Goal: Transaction & Acquisition: Purchase product/service

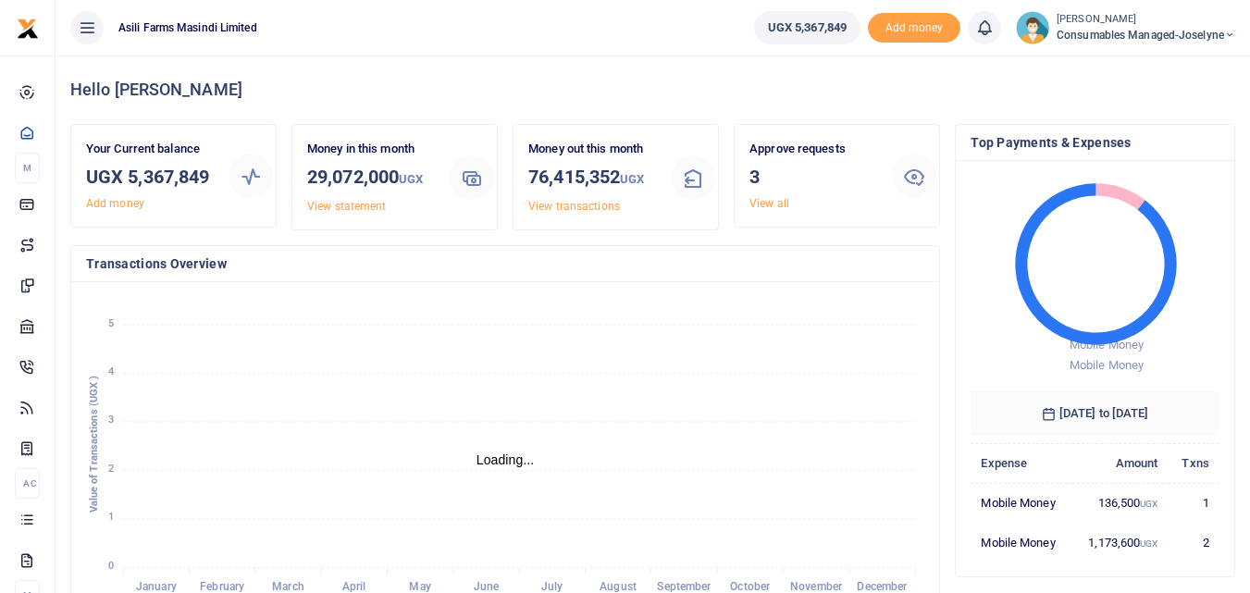
scroll to position [246, 235]
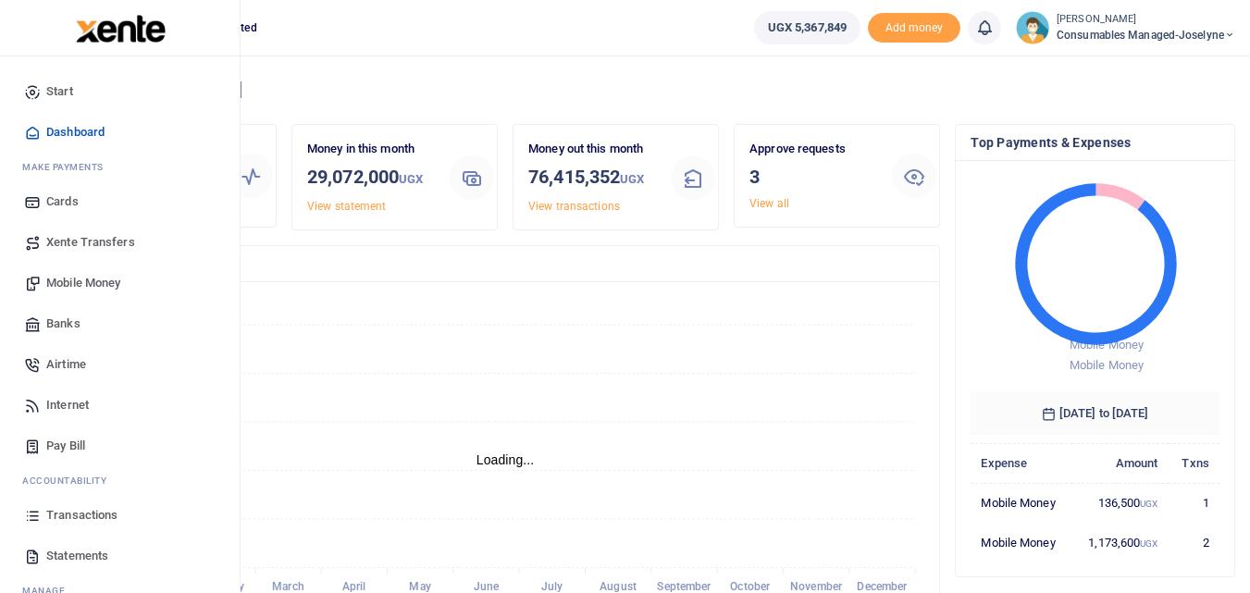
click at [29, 517] on icon at bounding box center [32, 515] width 17 height 17
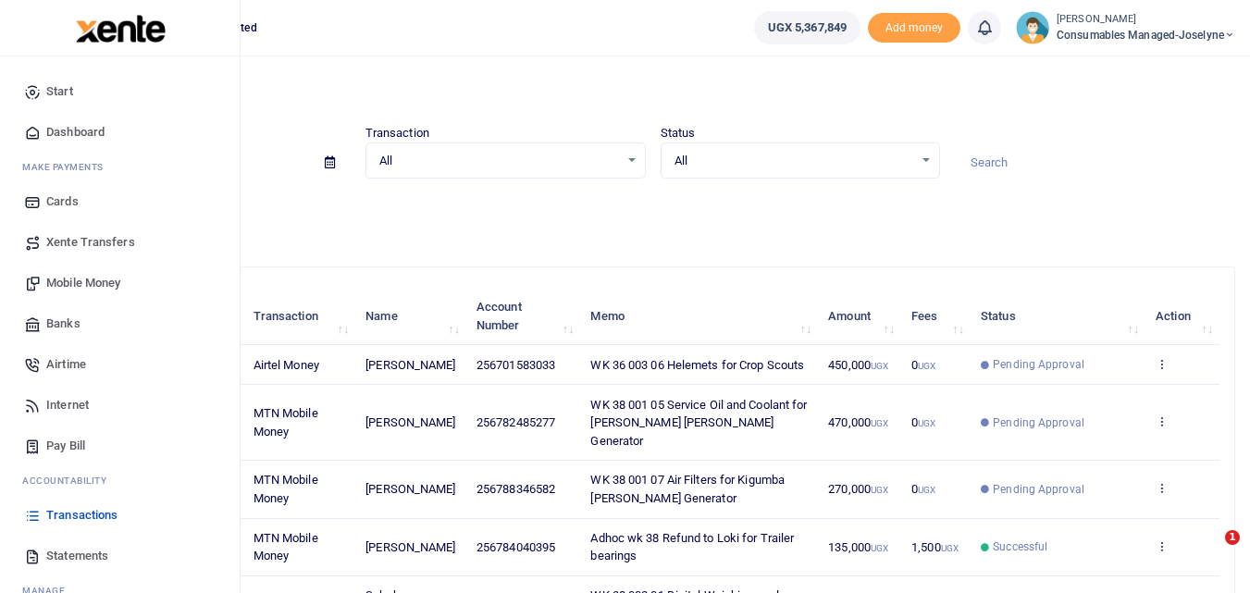
click at [68, 289] on span "Mobile Money" at bounding box center [83, 283] width 74 height 19
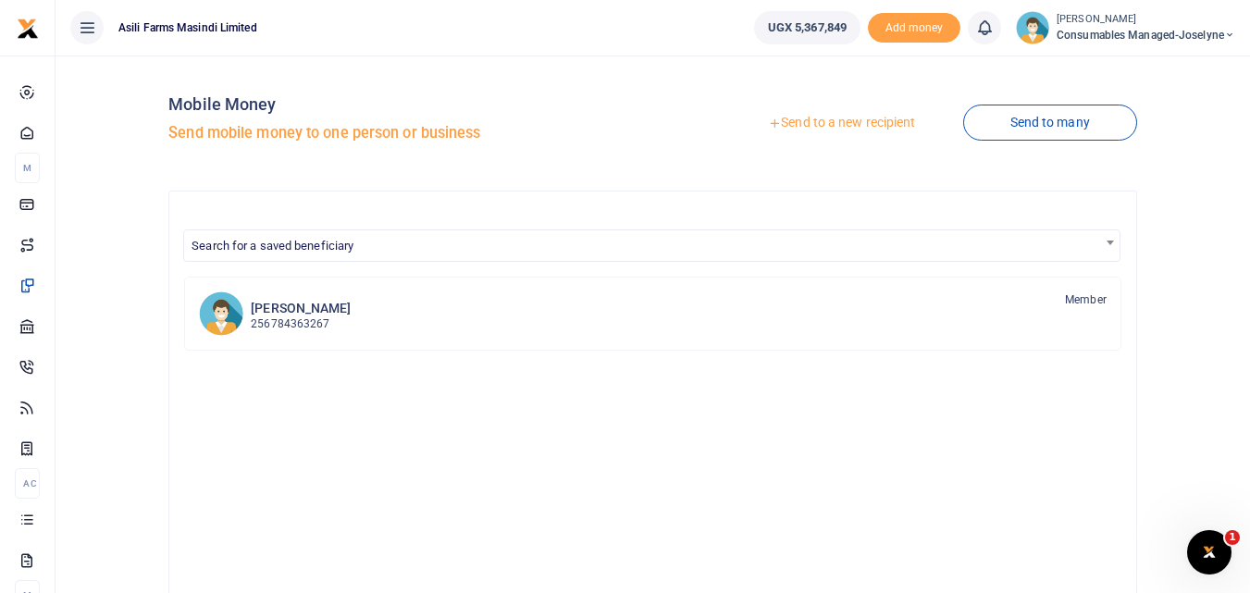
click at [839, 121] on link "Send to a new recipient" at bounding box center [841, 122] width 241 height 33
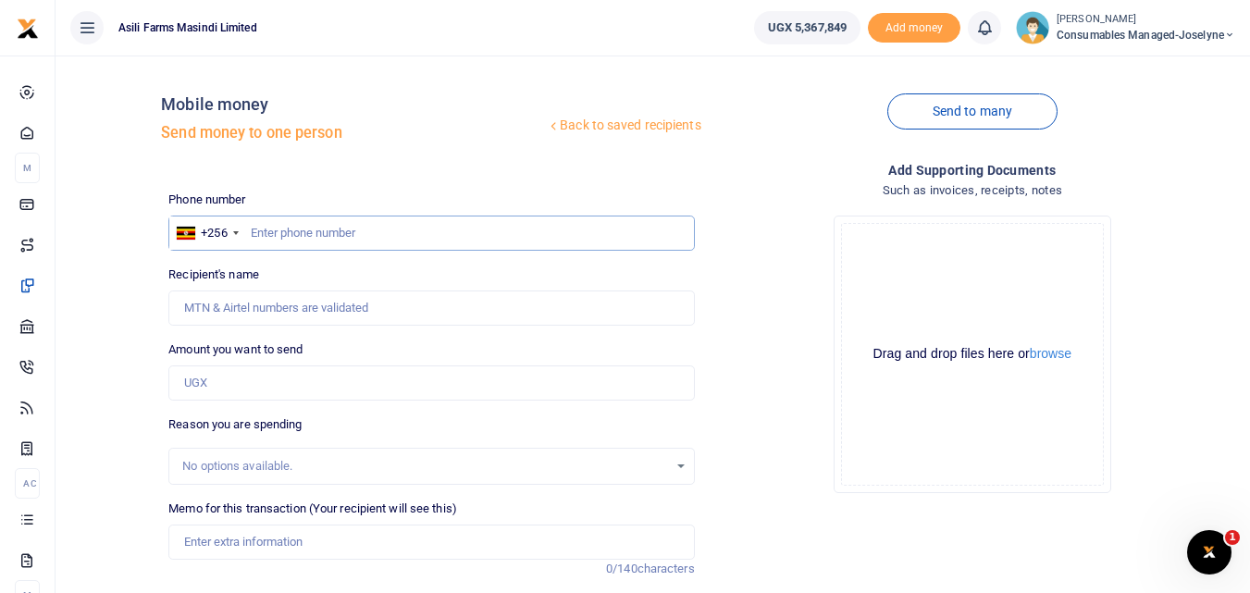
click at [384, 234] on input "text" at bounding box center [430, 233] width 525 height 35
type input "775264413"
type input "[PERSON_NAME]"
type input "775264413"
click at [250, 374] on input "Amount you want to send" at bounding box center [430, 382] width 525 height 35
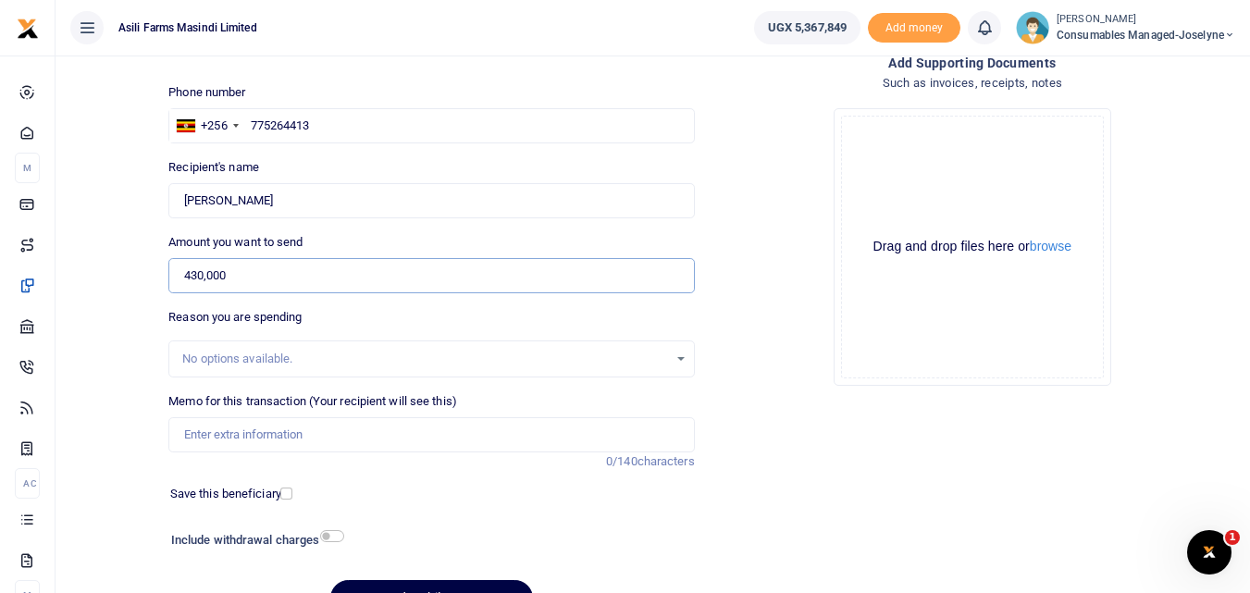
scroll to position [207, 0]
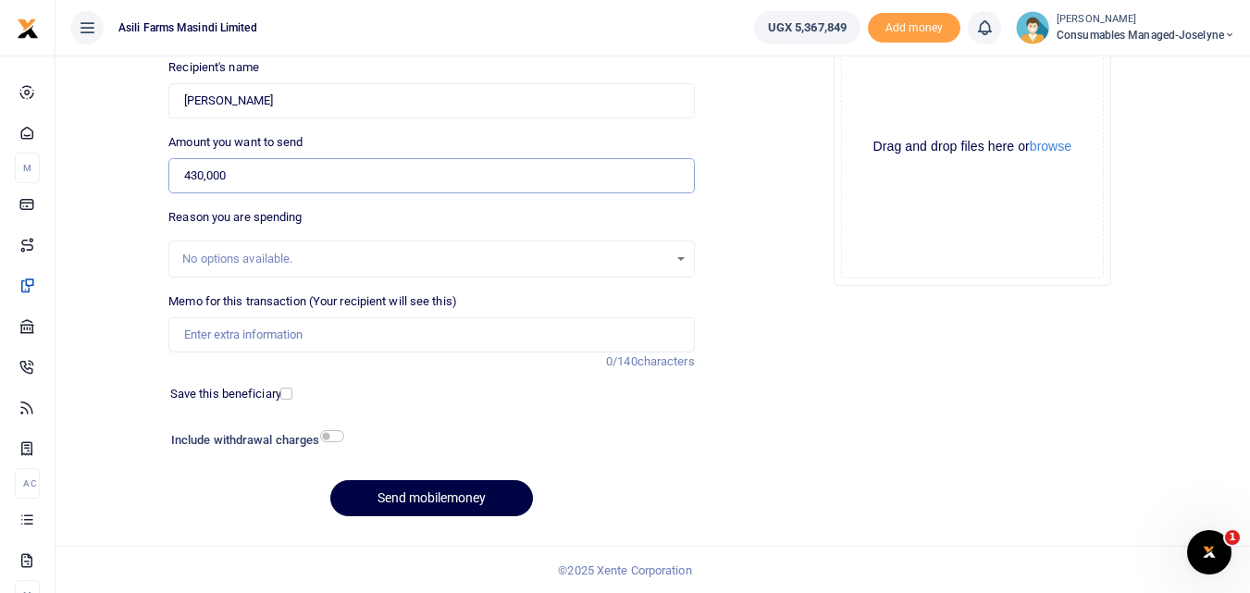
type input "430,000"
click at [352, 311] on div "Memo for this transaction (Your recipient will see this) Reason is required. 0/…" at bounding box center [430, 322] width 525 height 60
click at [272, 339] on input "Memo for this transaction (Your recipient will see this)" at bounding box center [430, 334] width 525 height 35
paste input "WK 38 /001 / 22"
click at [255, 341] on input "WK 38 /001 / 22 Spares for Mistubishu UAA 803" at bounding box center [430, 334] width 525 height 35
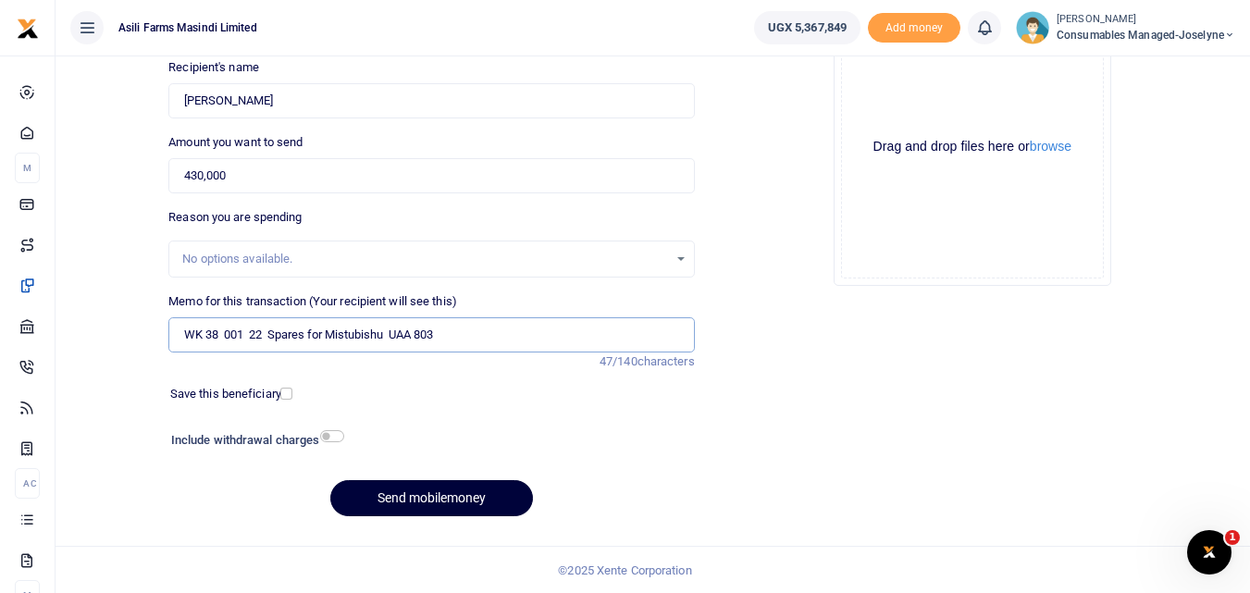
type input "WK 38 001 22 Spares for Mistubishu UAA 803"
click at [395, 484] on button "Send mobilemoney" at bounding box center [431, 498] width 203 height 36
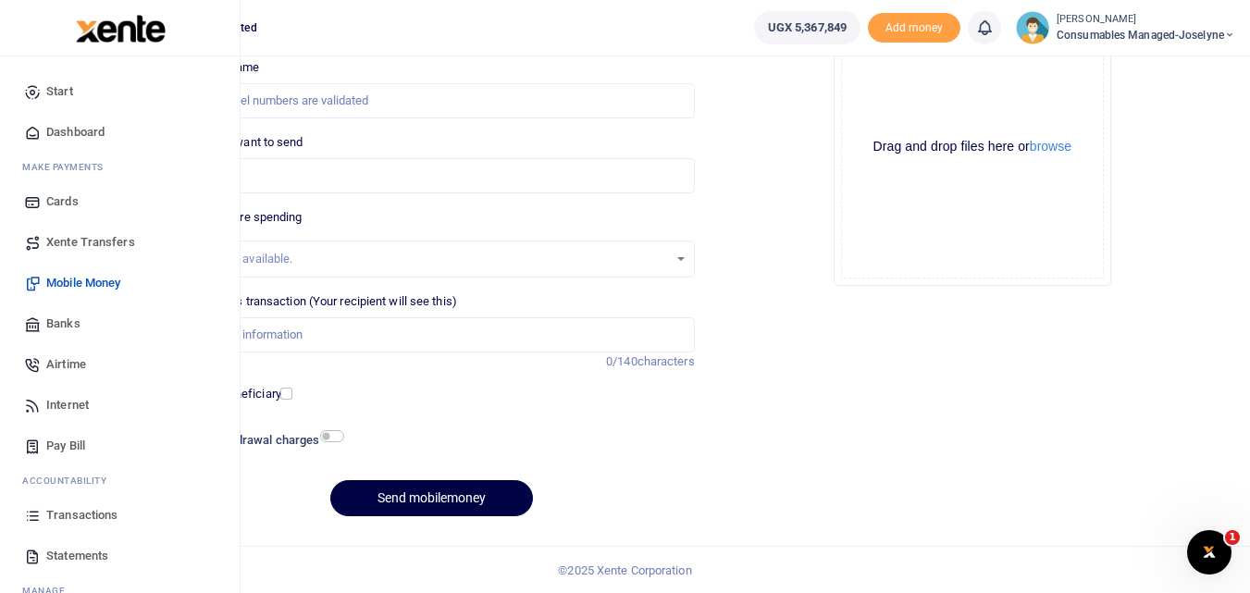
click at [29, 520] on icon at bounding box center [32, 515] width 17 height 17
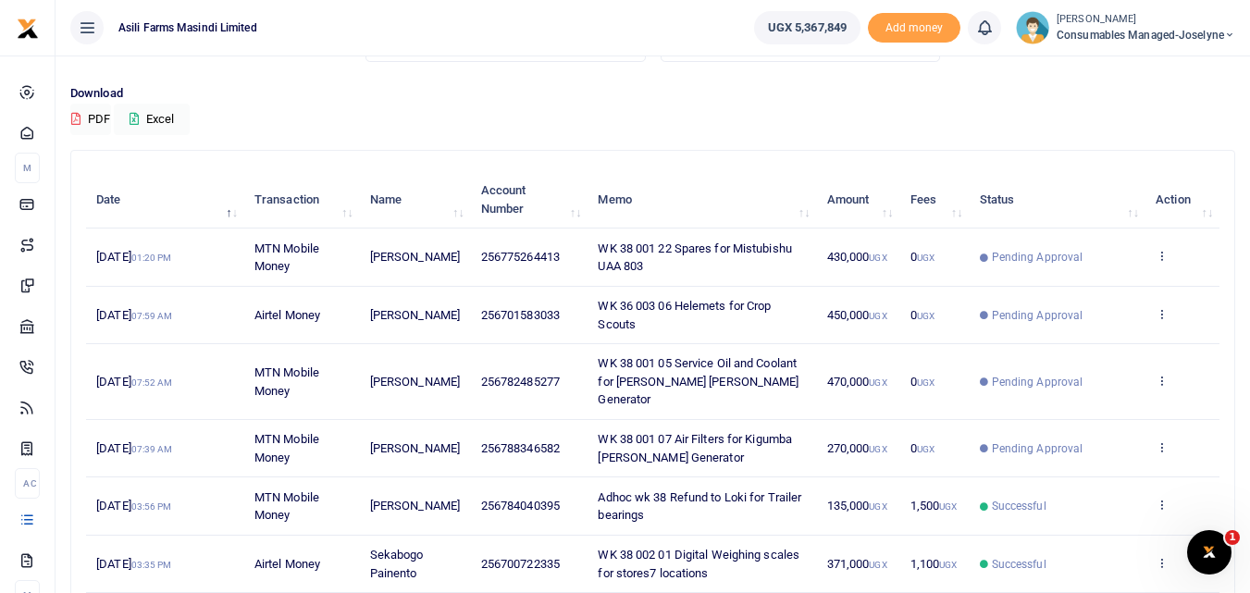
scroll to position [131, 0]
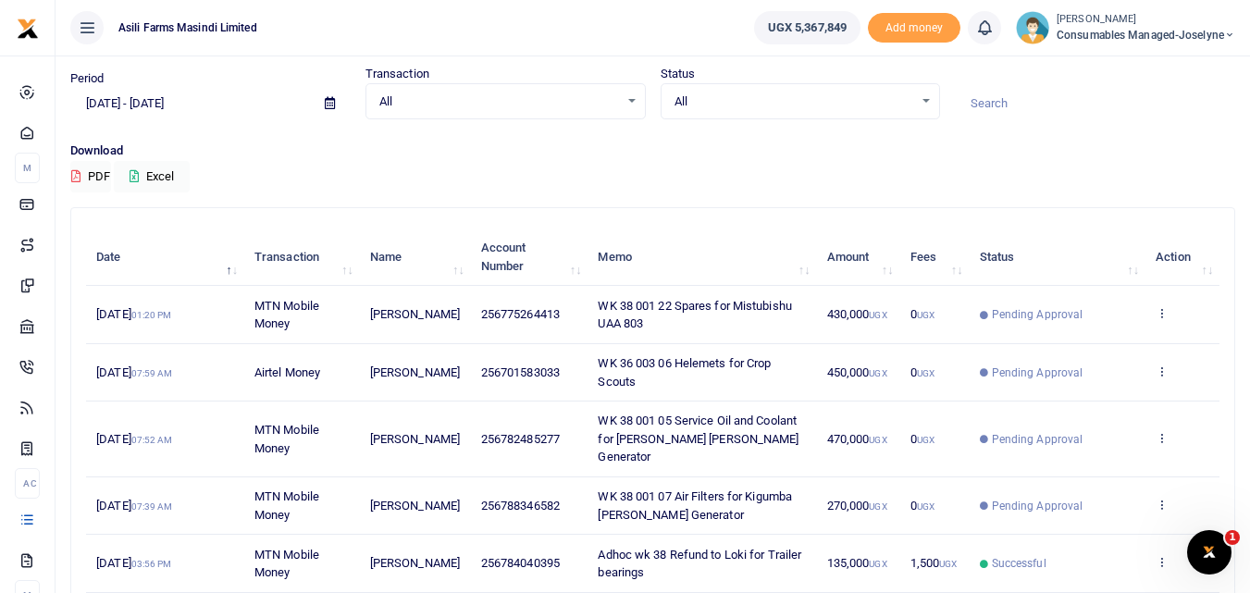
scroll to position [56, 0]
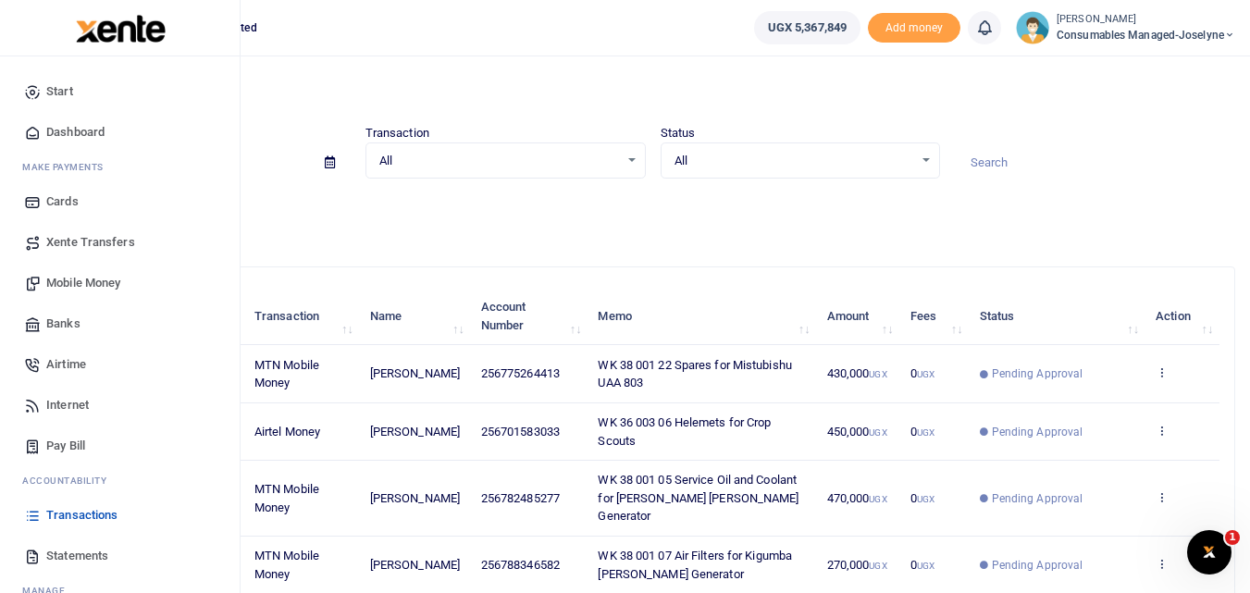
click at [84, 280] on span "Mobile Money" at bounding box center [83, 283] width 74 height 19
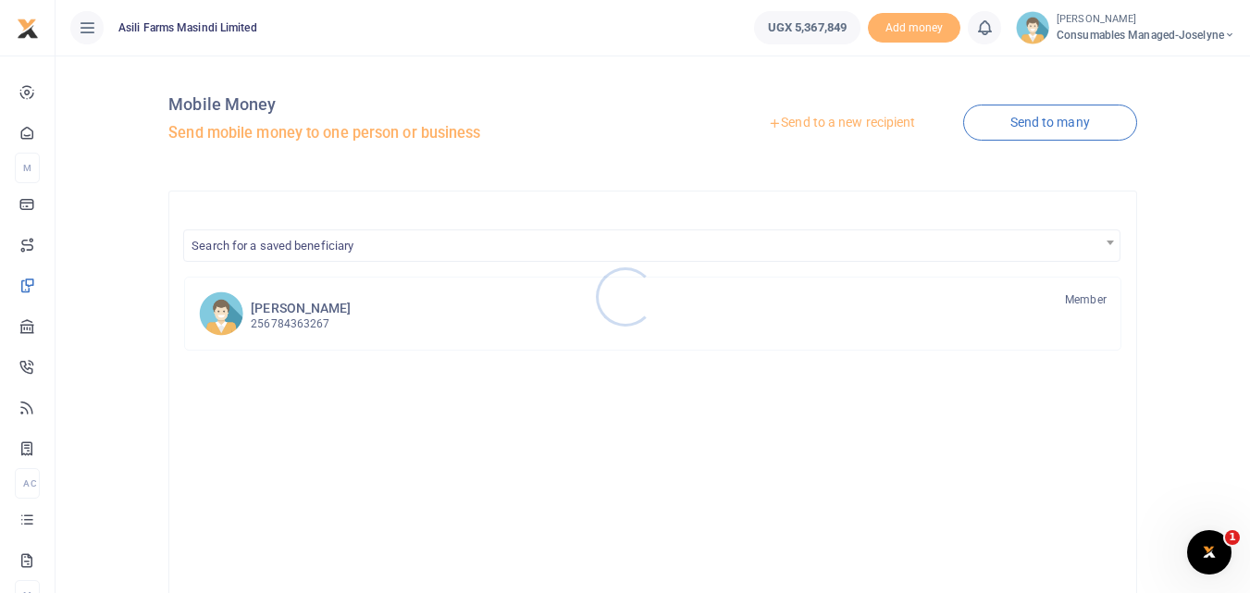
click at [870, 118] on div at bounding box center [625, 296] width 1250 height 593
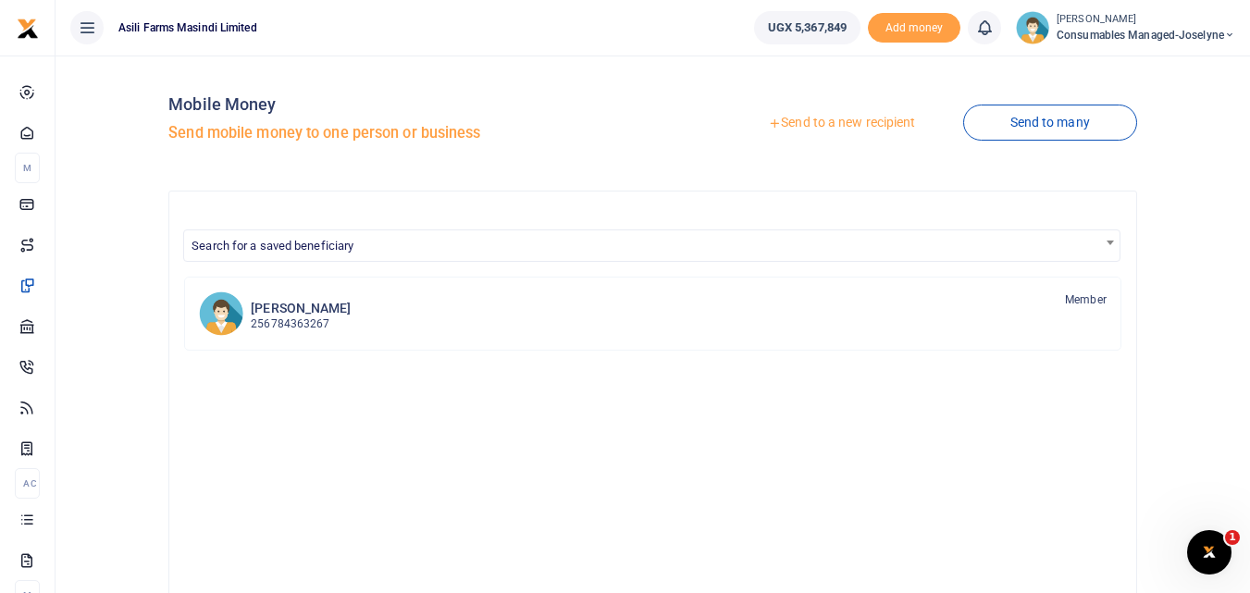
click at [835, 119] on link "Send to a new recipient" at bounding box center [841, 122] width 241 height 33
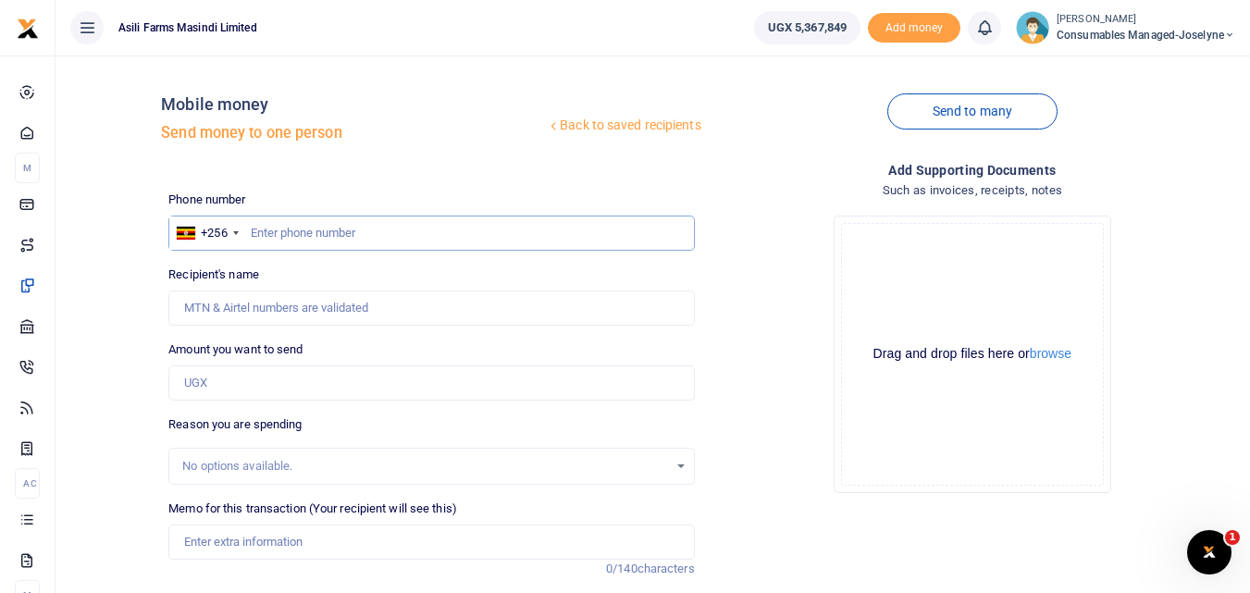
click at [283, 231] on input "text" at bounding box center [430, 233] width 525 height 35
type input "785737592"
type input "Godfrey Balikata"
type input "785737592"
click at [241, 396] on input "Amount you want to send" at bounding box center [430, 382] width 525 height 35
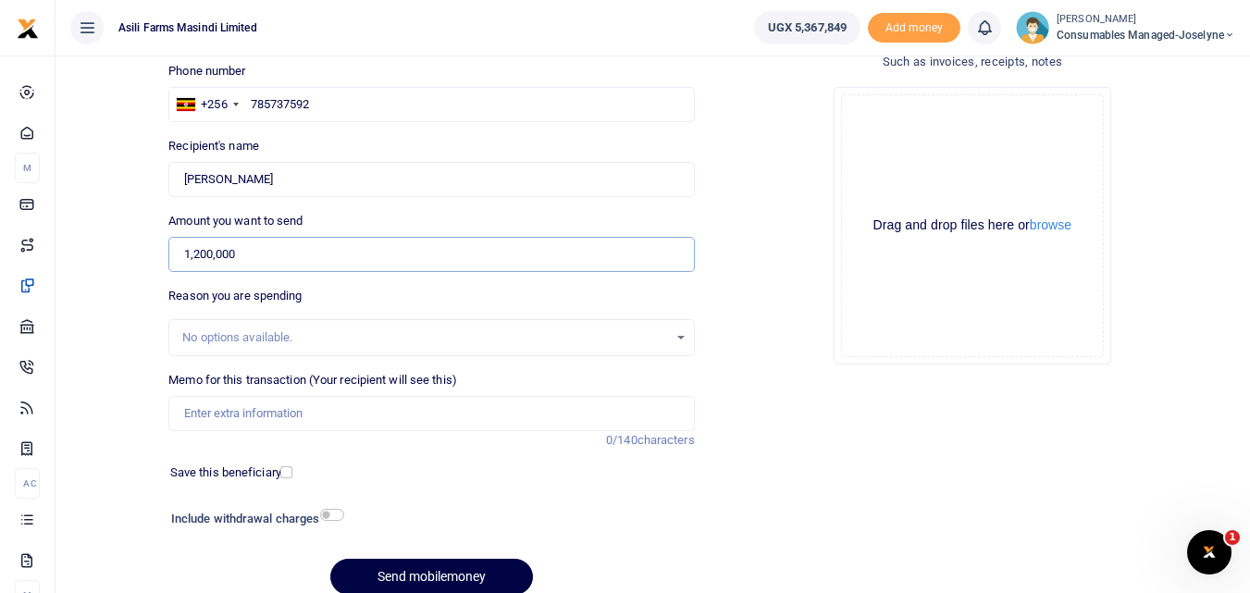
scroll to position [131, 0]
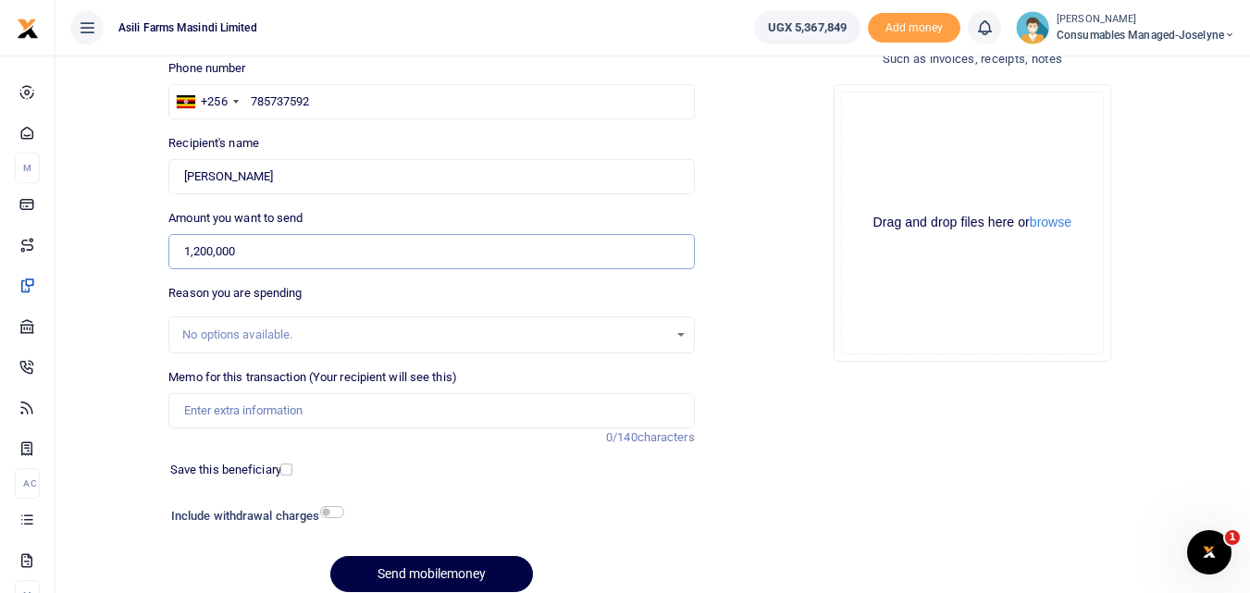
type input "1,200,000"
click at [207, 405] on input "Memo for this transaction (Your recipient will see this)" at bounding box center [430, 410] width 525 height 35
paste input "WK 38 /008 / 02"
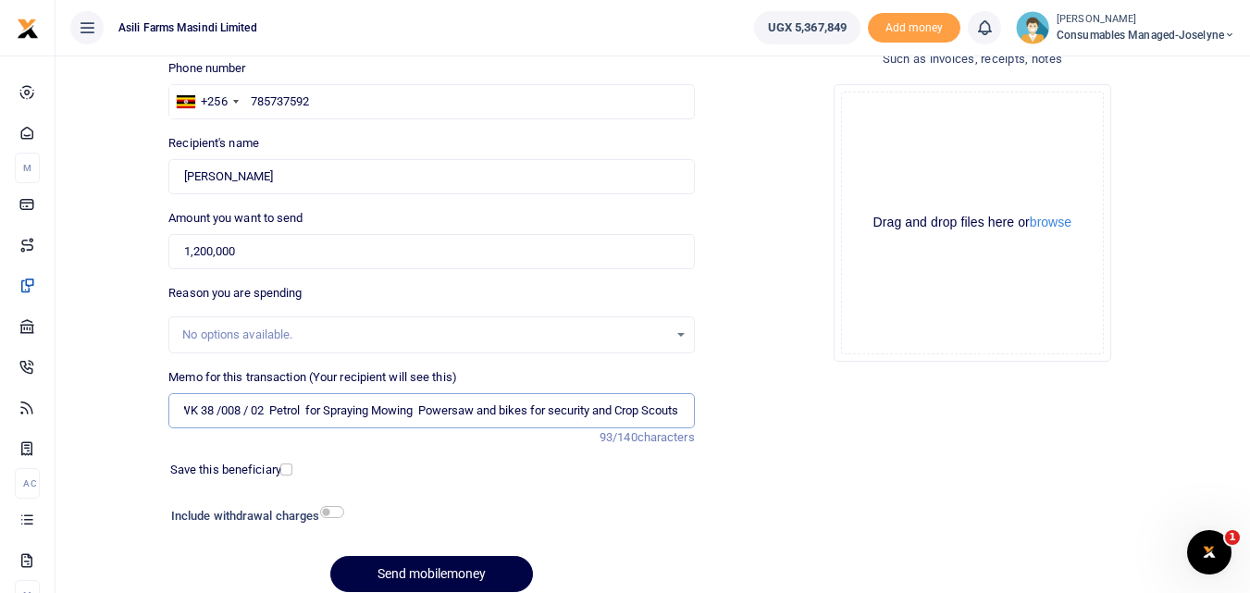
scroll to position [0, 19]
click at [232, 417] on input "WK 38 /008 / 02 Petrol for Spraying Mowing Powersaw and bikes for security and …" at bounding box center [430, 410] width 525 height 35
type input "WK 38 008 02 Petrol for Spraying Mowing Powersaw and bikes for security and Cro…"
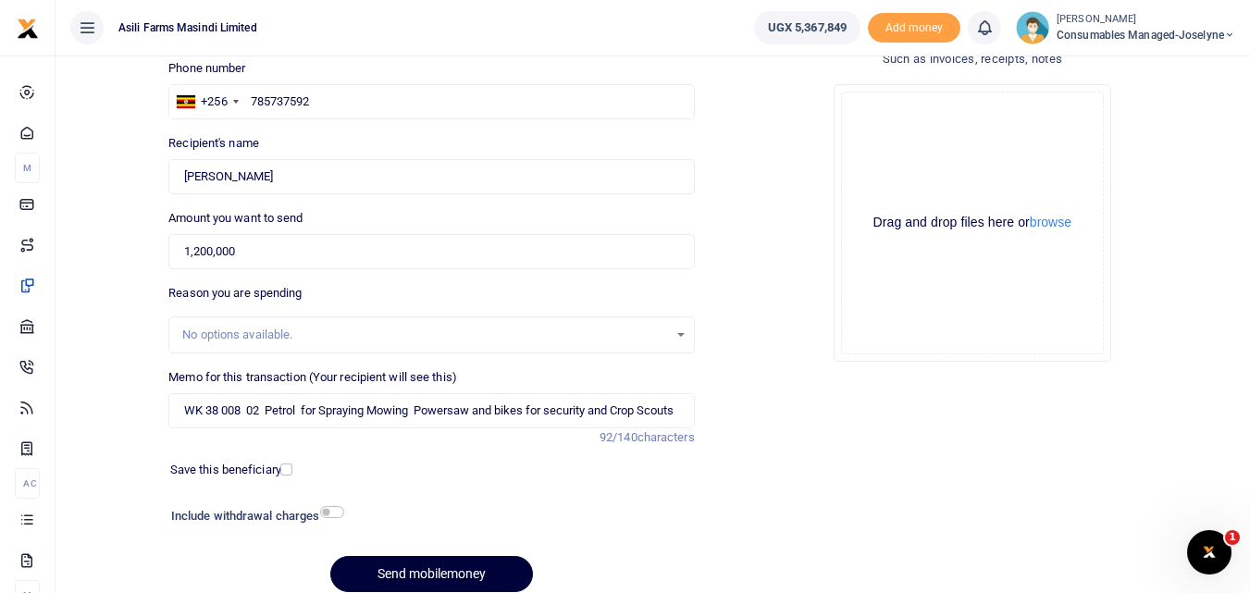
click at [418, 575] on button "Send mobilemoney" at bounding box center [431, 574] width 203 height 36
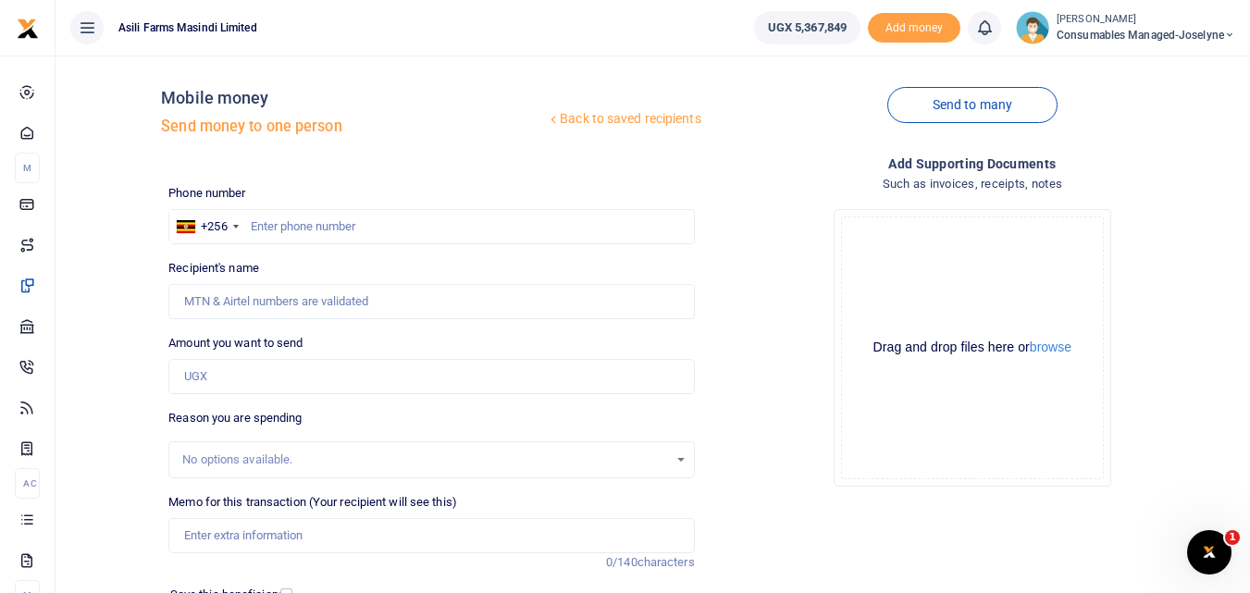
scroll to position [3, 0]
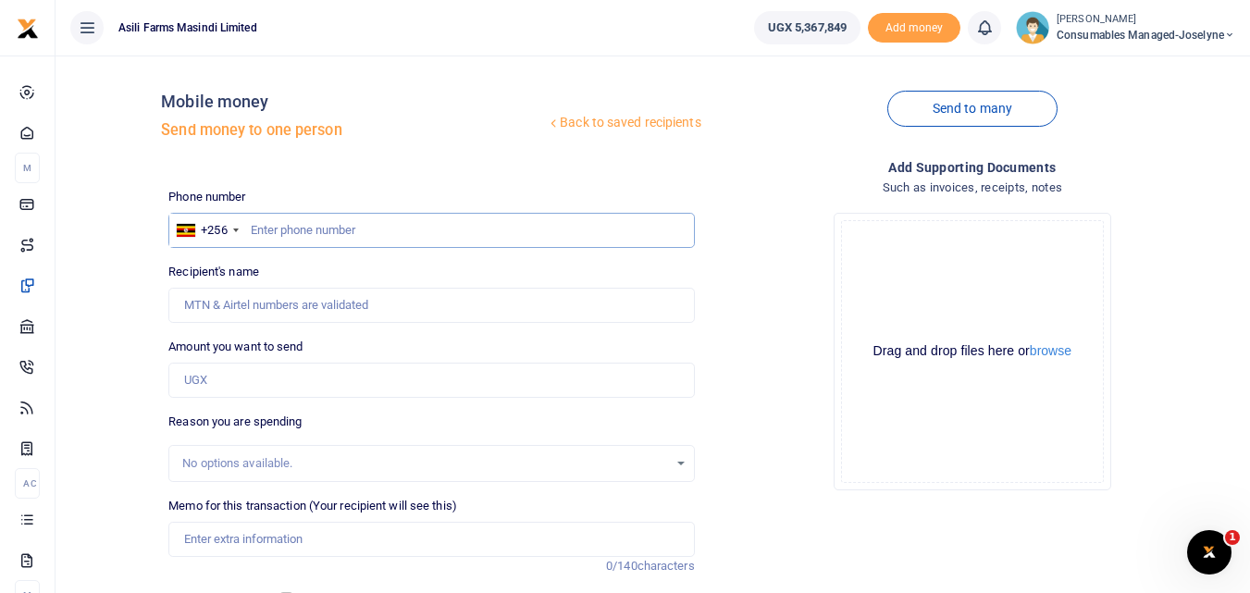
click at [280, 228] on input "text" at bounding box center [430, 230] width 525 height 35
type input "701583033"
type input "[PERSON_NAME]"
type input "701583033"
click at [246, 385] on input "Amount you want to send" at bounding box center [430, 380] width 525 height 35
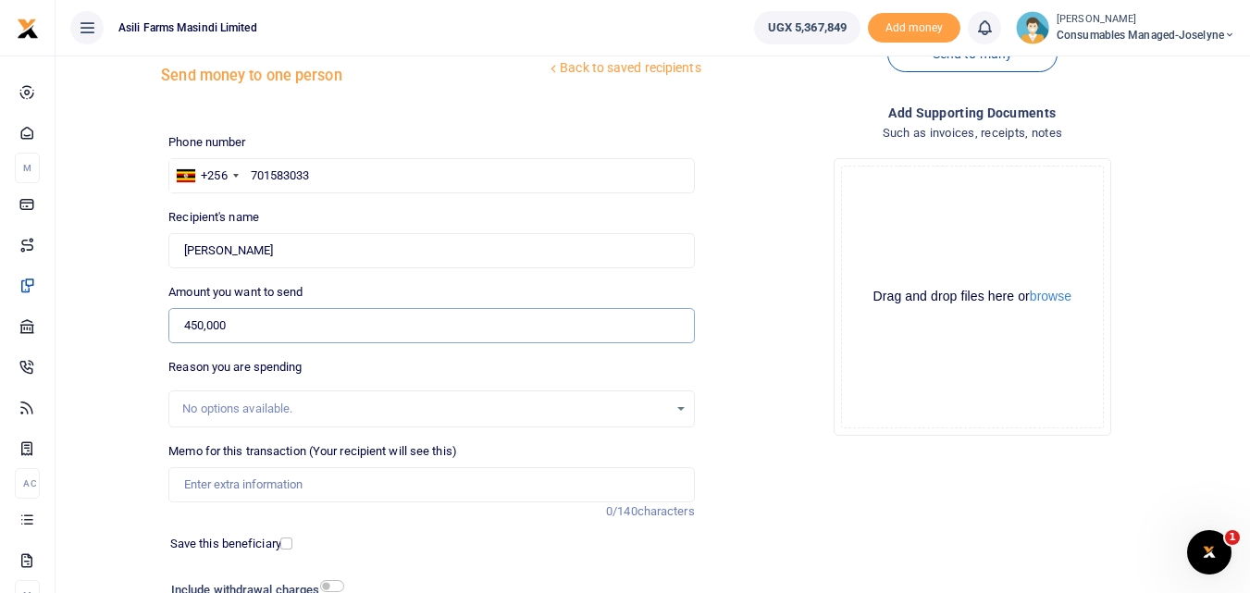
scroll to position [208, 0]
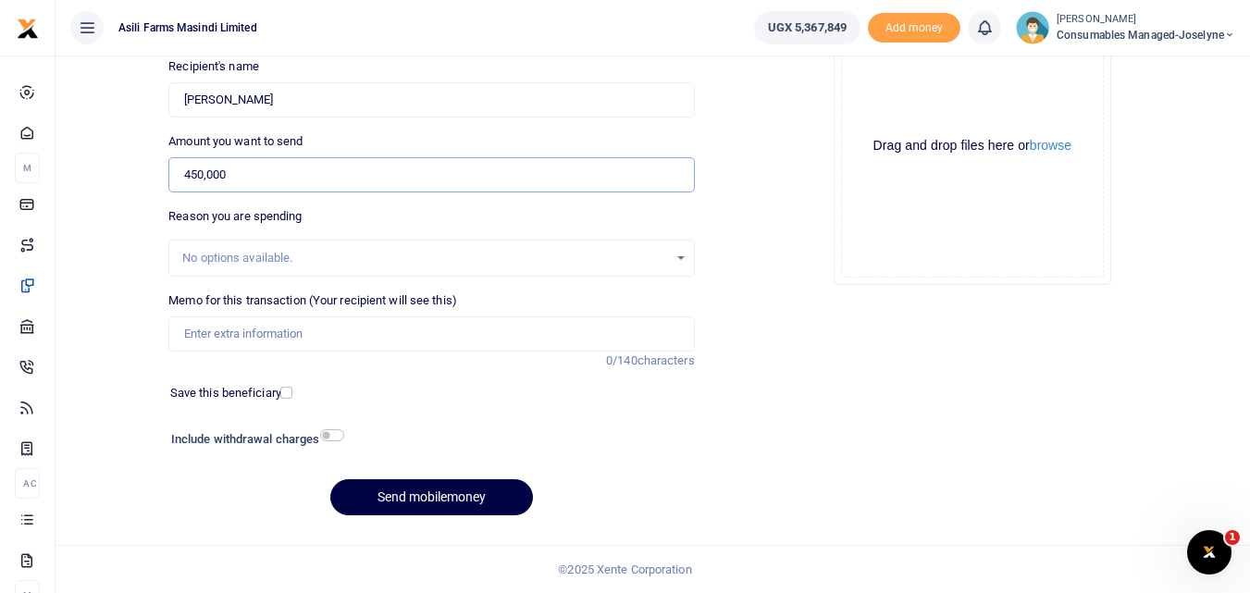
type input "450,000"
click at [281, 324] on input "Memo for this transaction (Your recipient will see this)" at bounding box center [430, 333] width 525 height 35
click at [100, 398] on div "Back to saved recipients Mobile money Send money to one person Send to many Pho…" at bounding box center [653, 196] width 1180 height 668
click at [217, 339] on input "Memo for this transaction (Your recipient will see this)" at bounding box center [430, 333] width 525 height 35
type input "H"
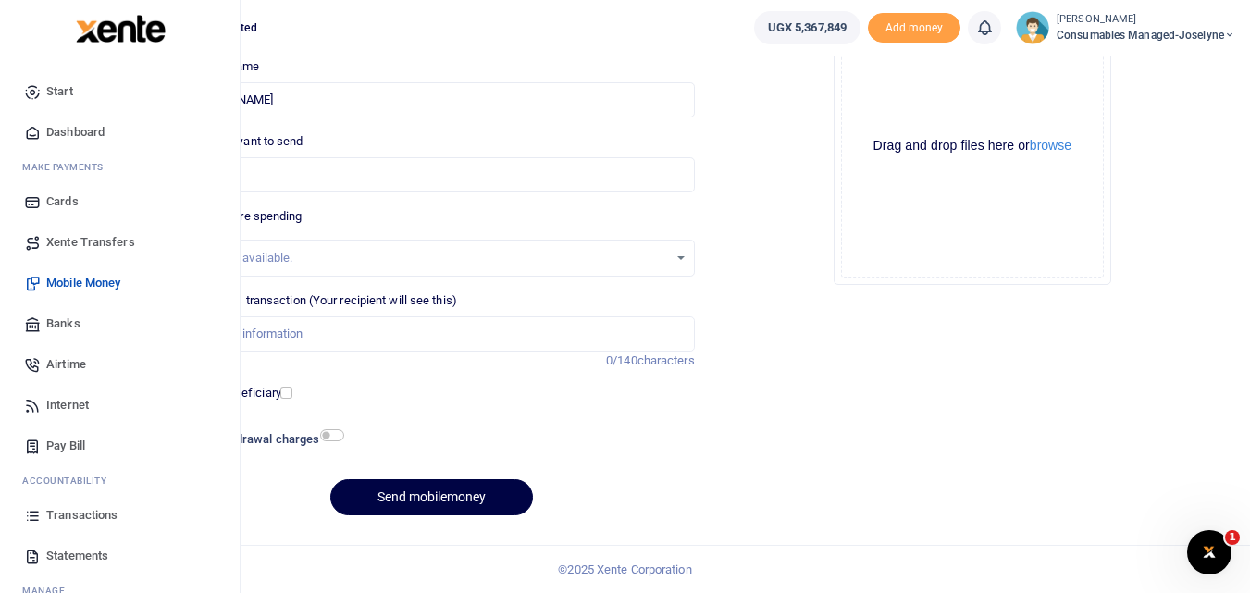
click at [31, 516] on icon at bounding box center [32, 515] width 17 height 17
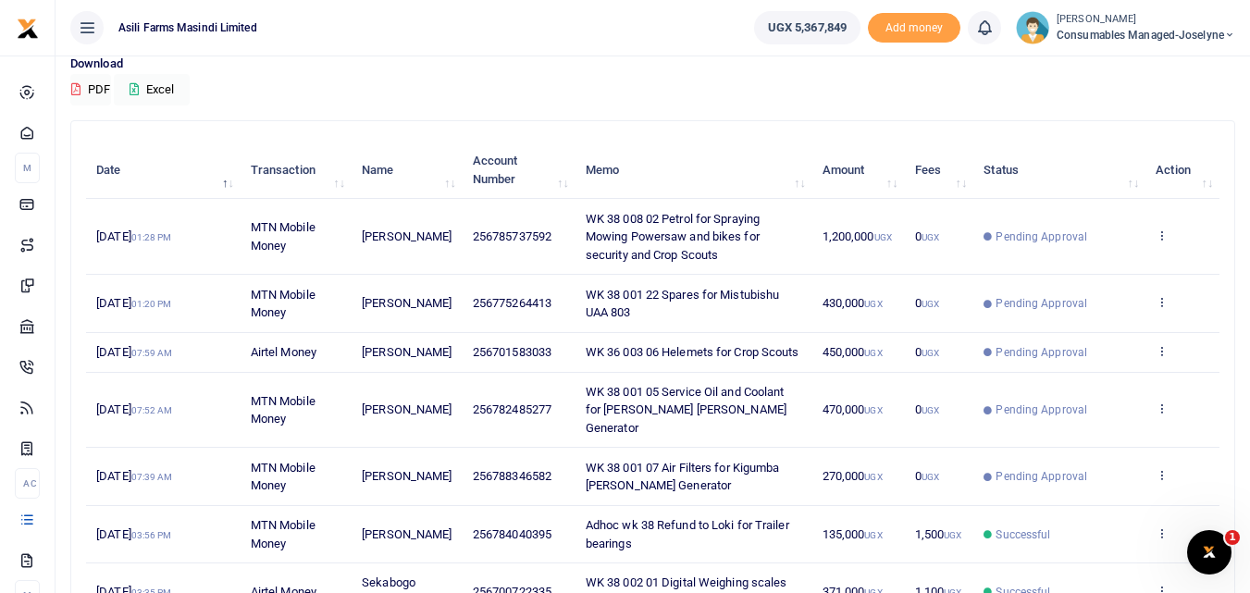
scroll to position [138, 0]
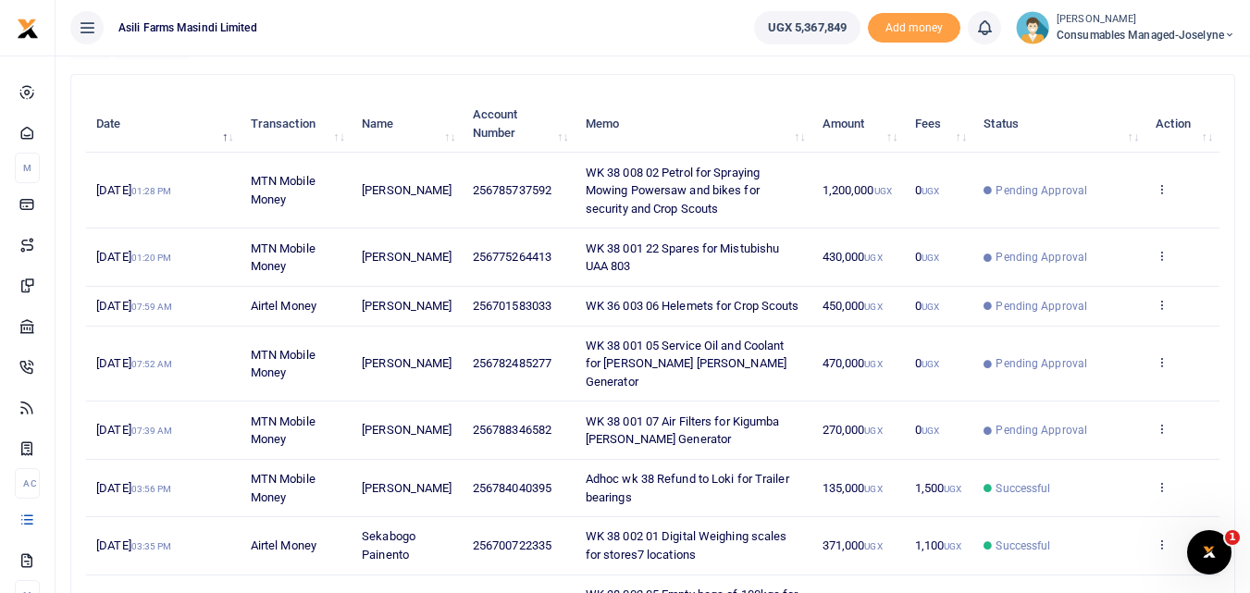
scroll to position [191, 0]
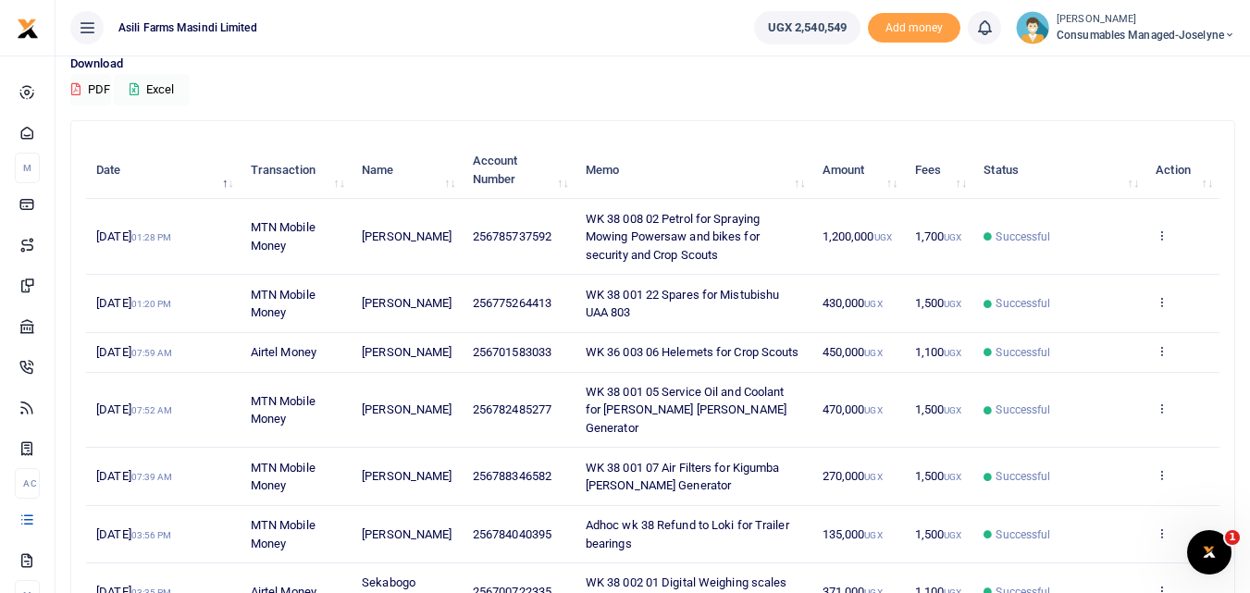
scroll to position [144, 0]
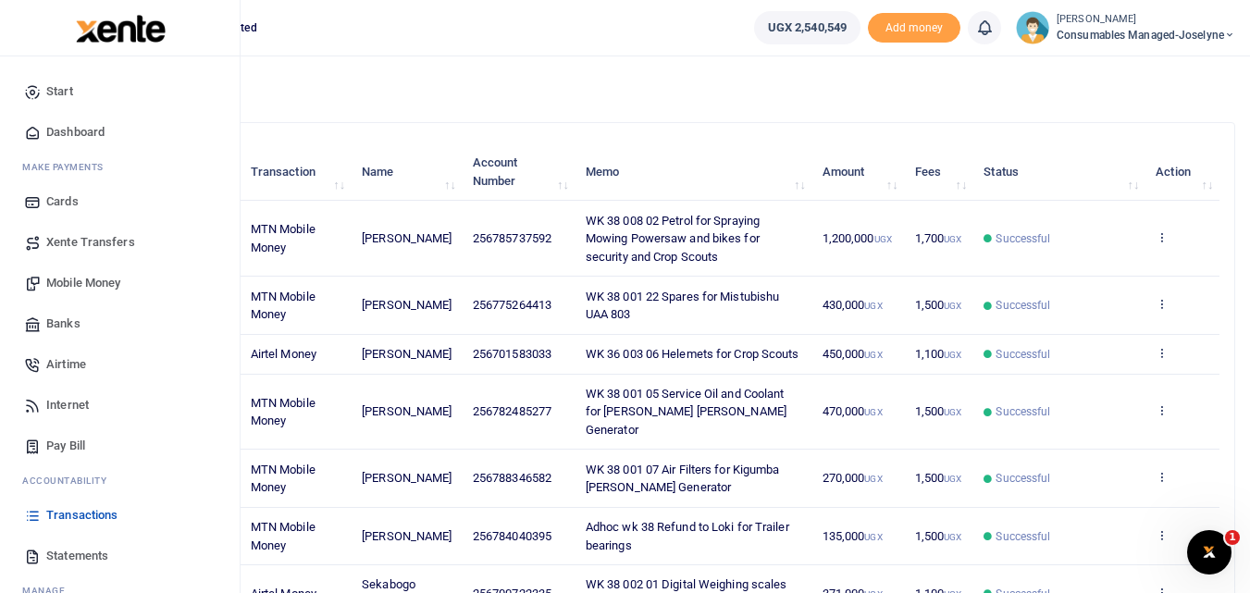
click at [77, 283] on span "Mobile Money" at bounding box center [83, 283] width 74 height 19
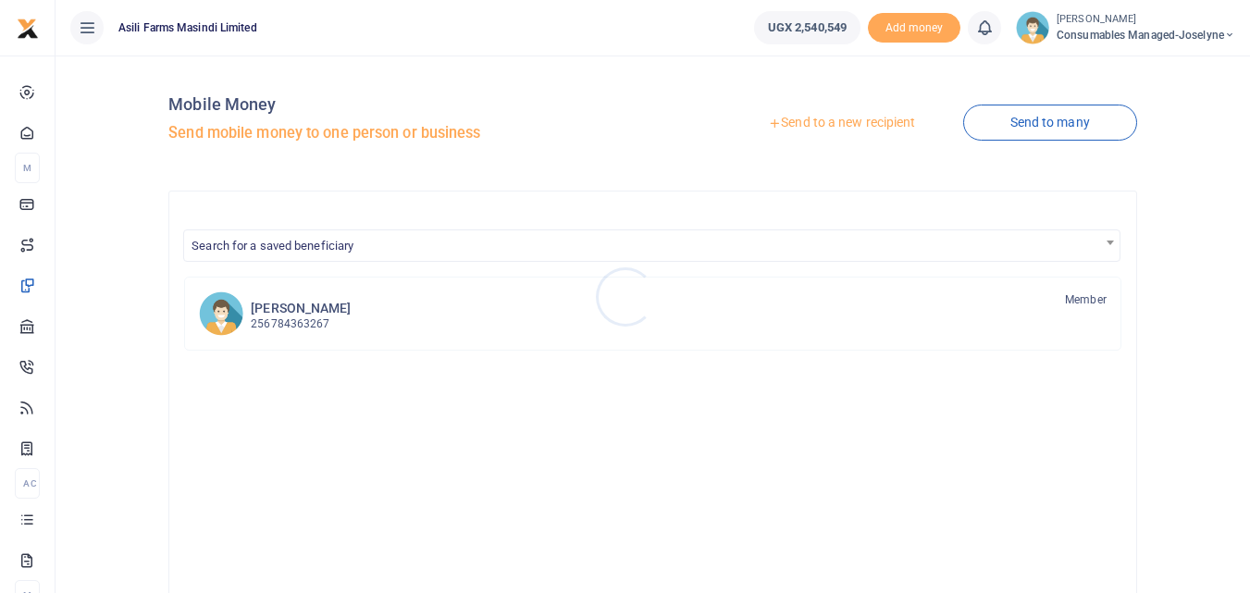
click at [827, 124] on div at bounding box center [625, 296] width 1250 height 593
click at [869, 120] on link "Send to a new recipient" at bounding box center [841, 122] width 241 height 33
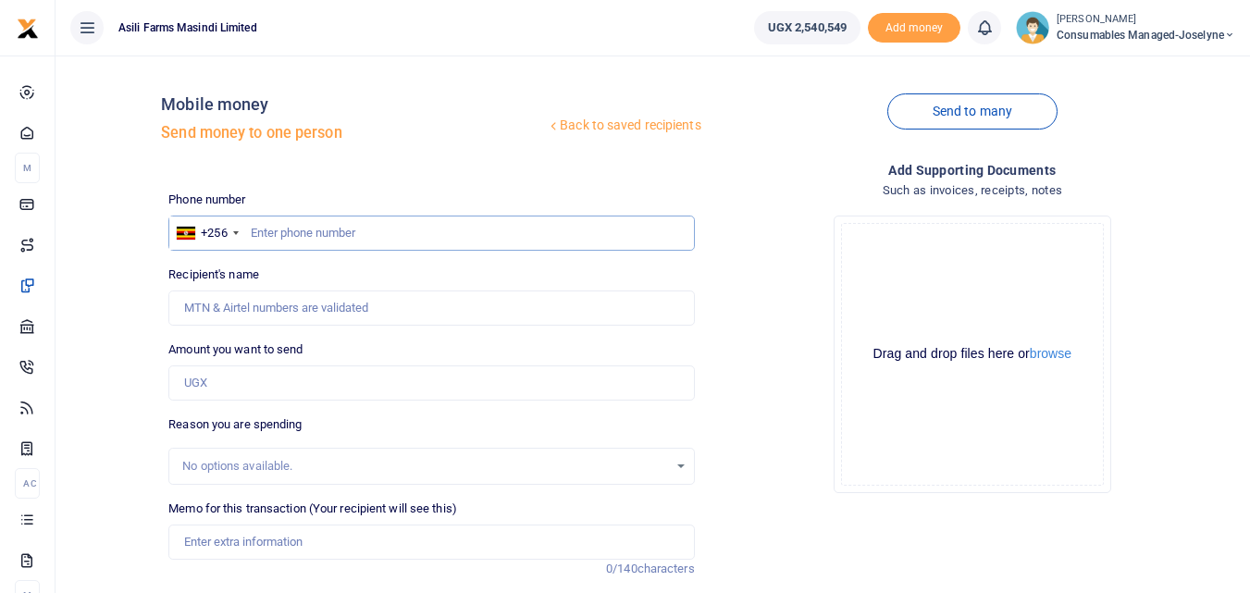
click at [301, 224] on input "text" at bounding box center [430, 233] width 525 height 35
click at [274, 235] on input "text" at bounding box center [430, 233] width 525 height 35
type input "776629253"
type input "Ritah Nalwoga"
type input "776629253"
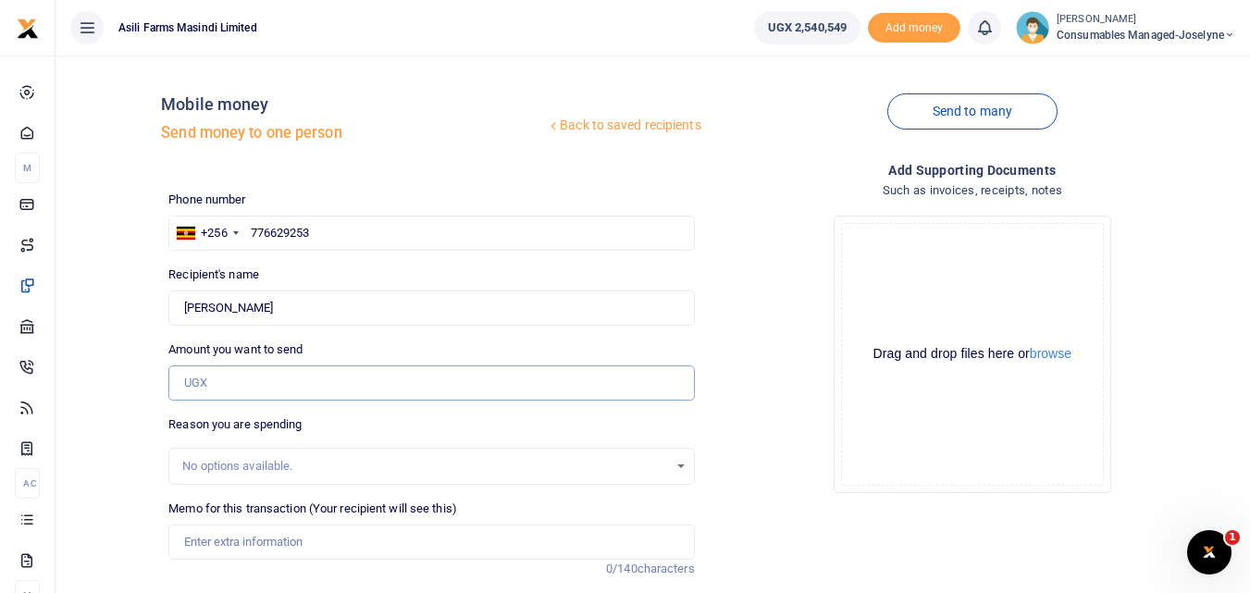
click at [248, 385] on input "Amount you want to send" at bounding box center [430, 382] width 525 height 35
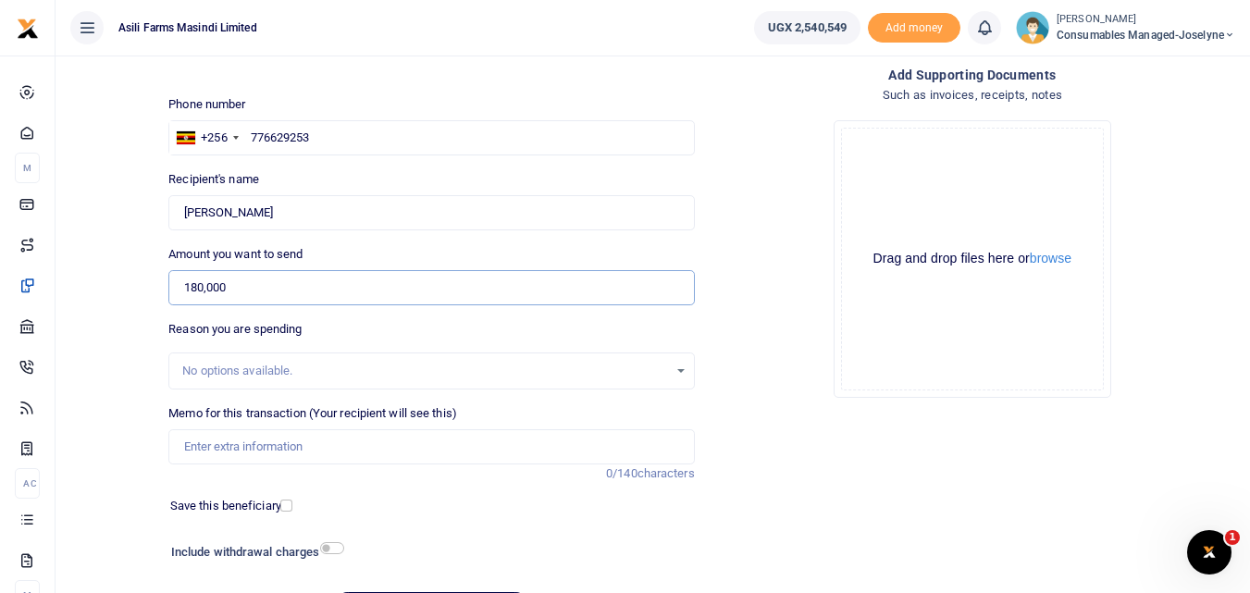
scroll to position [163, 0]
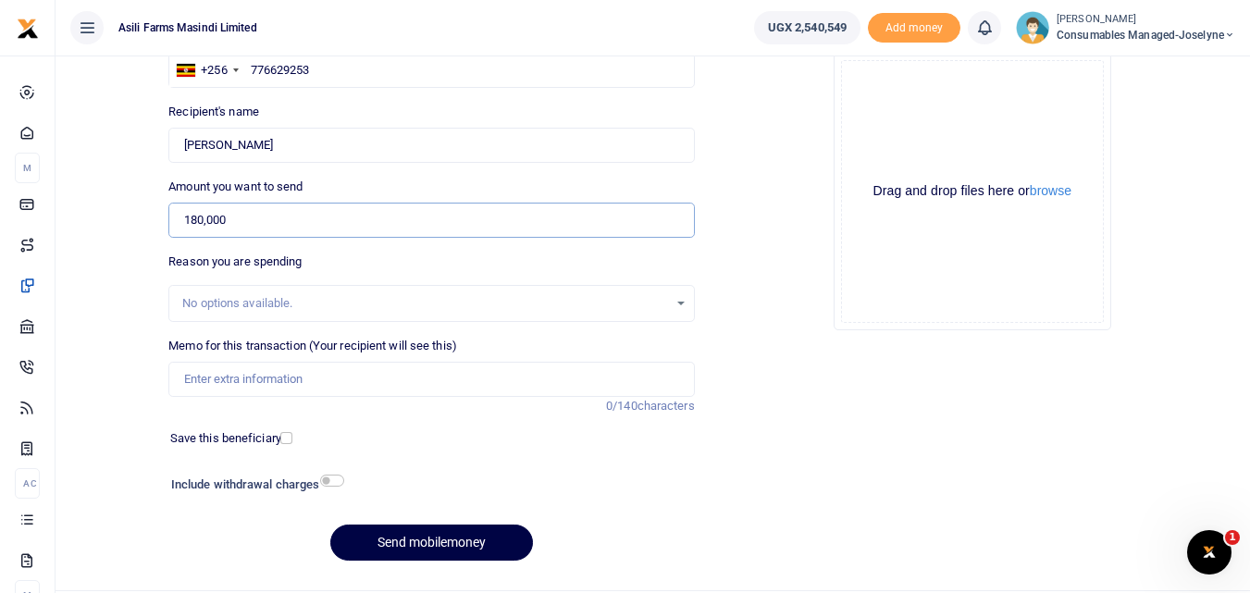
type input "180,000"
click at [275, 382] on input "Memo for this transaction (Your recipient will see this)" at bounding box center [430, 379] width 525 height 35
paste input "WK 38 /001 / 02"
paste input "AC Gas Cylinder"
click at [253, 376] on input "WK 38 /001 / 02 AC Gas Cylinder" at bounding box center [430, 379] width 525 height 35
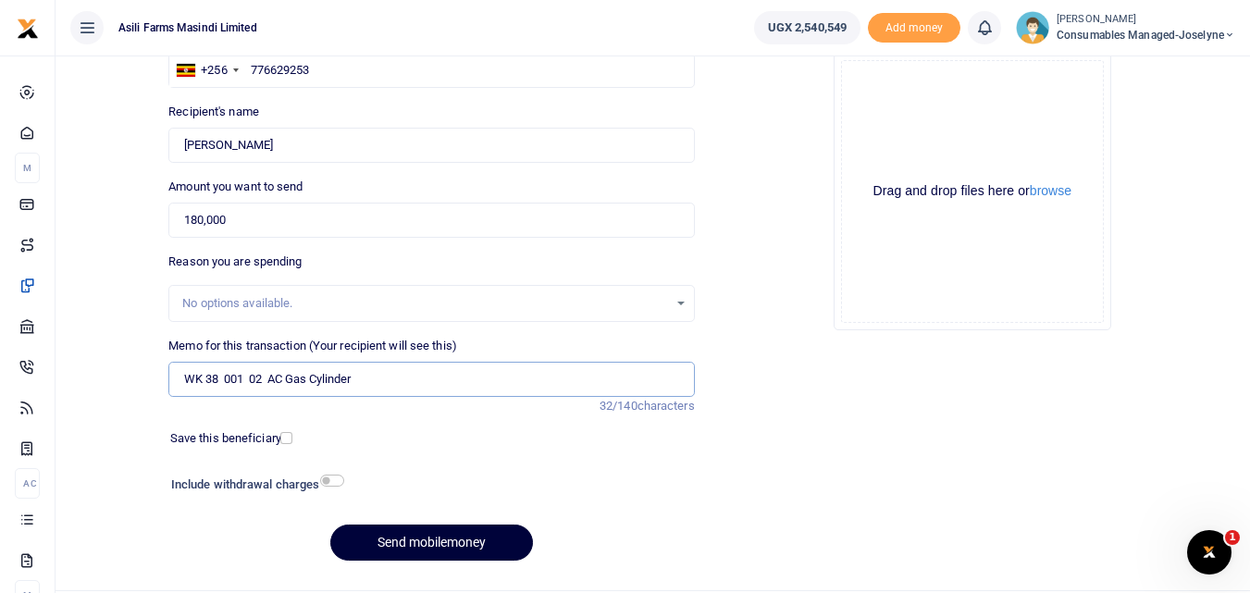
type input "WK 38 001 02 AC Gas Cylinder"
click at [442, 531] on button "Send mobilemoney" at bounding box center [431, 543] width 203 height 36
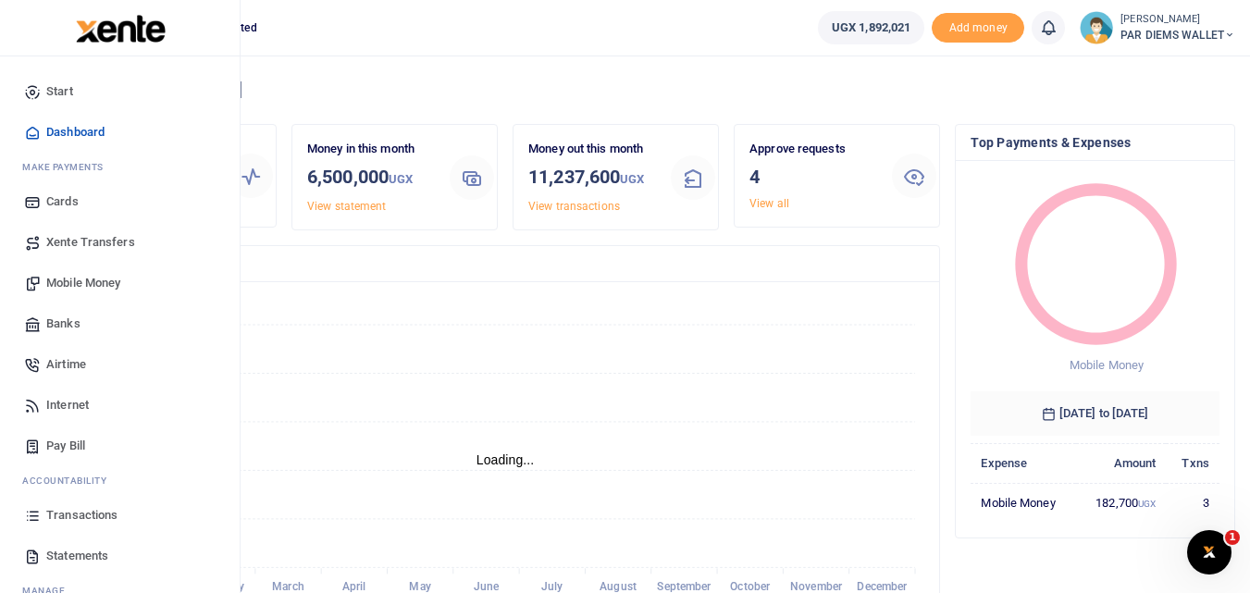
click at [29, 513] on icon at bounding box center [32, 515] width 17 height 17
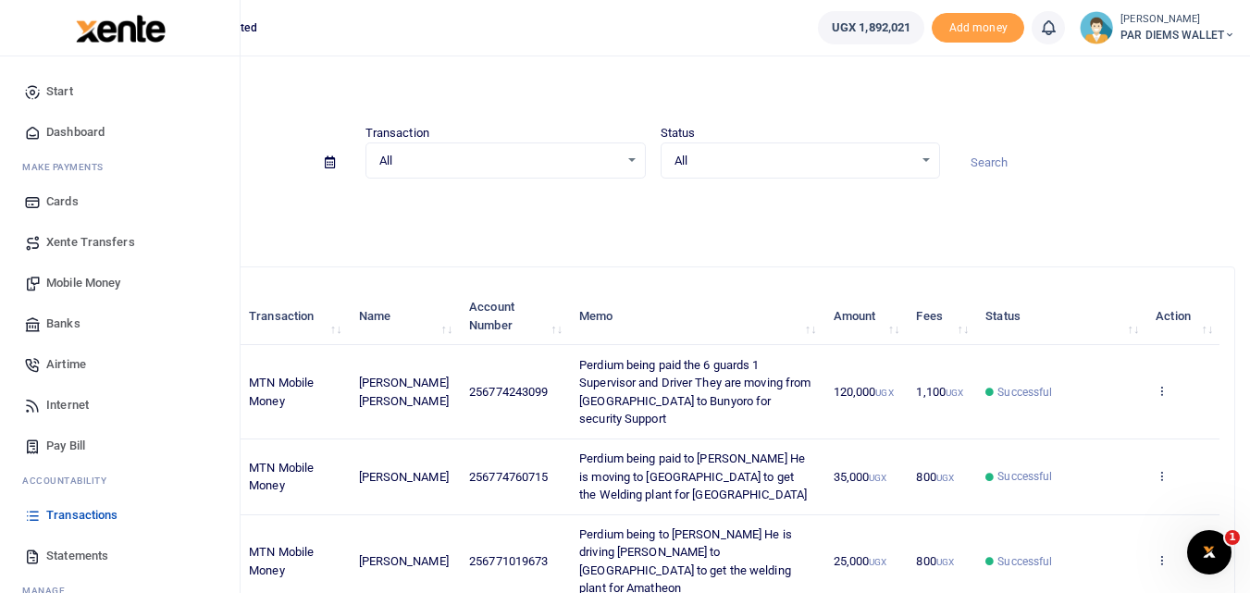
click at [82, 283] on span "Mobile Money" at bounding box center [83, 283] width 74 height 19
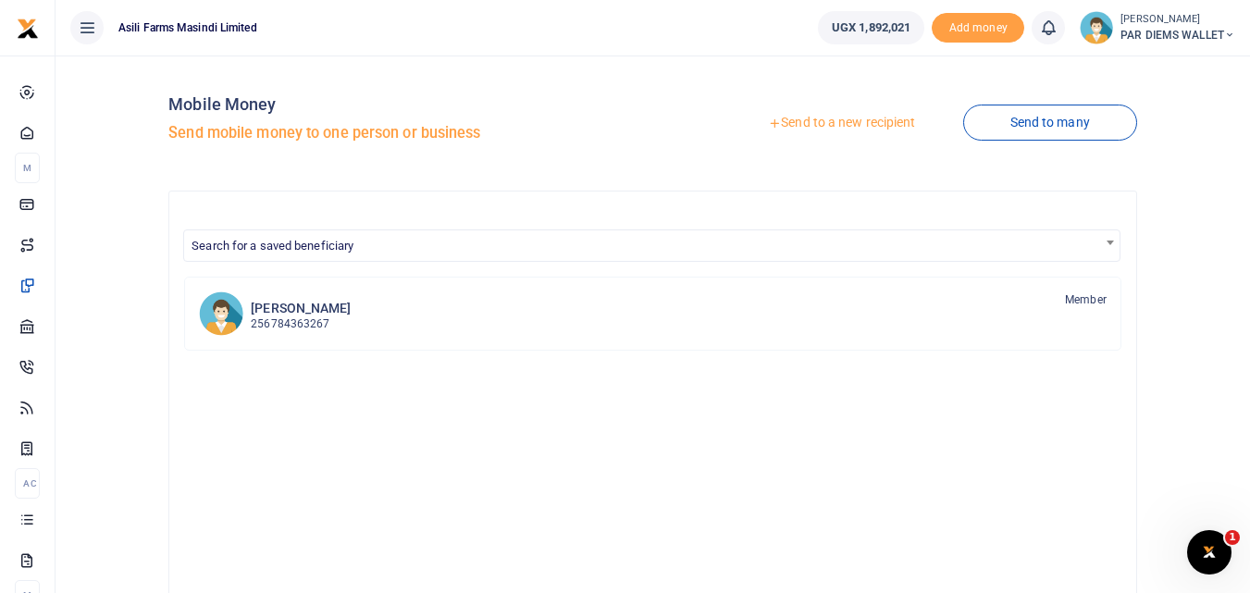
click at [833, 119] on div at bounding box center [625, 296] width 1250 height 593
click at [844, 118] on link "Send to a new recipient" at bounding box center [841, 122] width 241 height 33
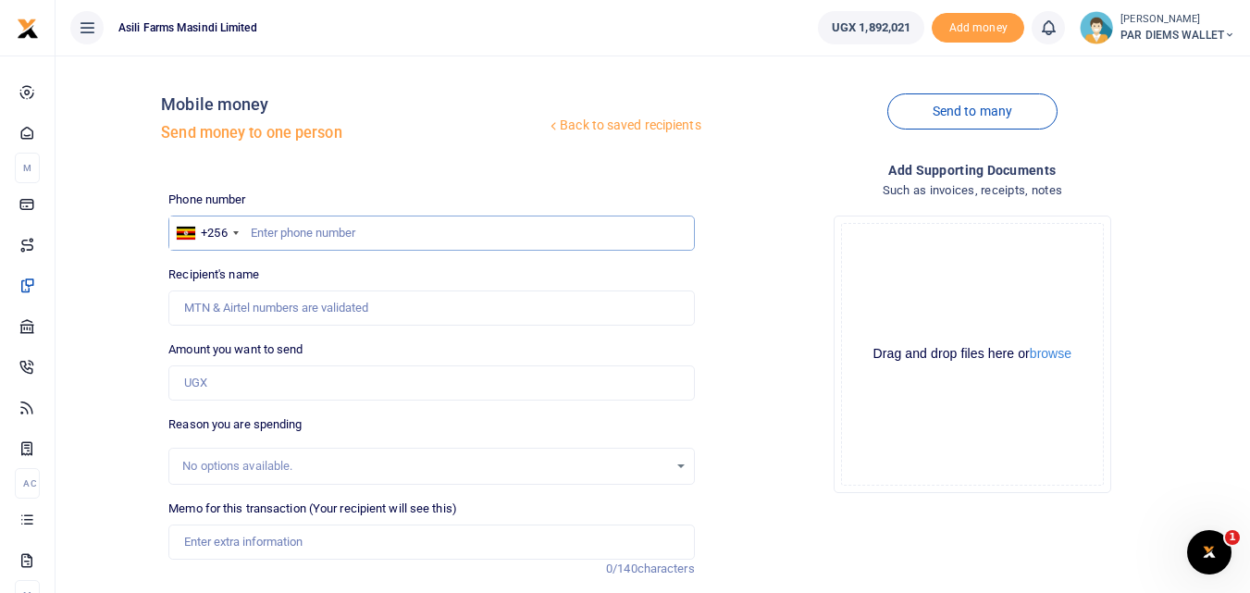
click at [286, 231] on input "text" at bounding box center [430, 233] width 525 height 35
type input "784969210"
type input "[PERSON_NAME]"
type input "784969210"
click at [244, 389] on input "Amount you want to send" at bounding box center [430, 382] width 525 height 35
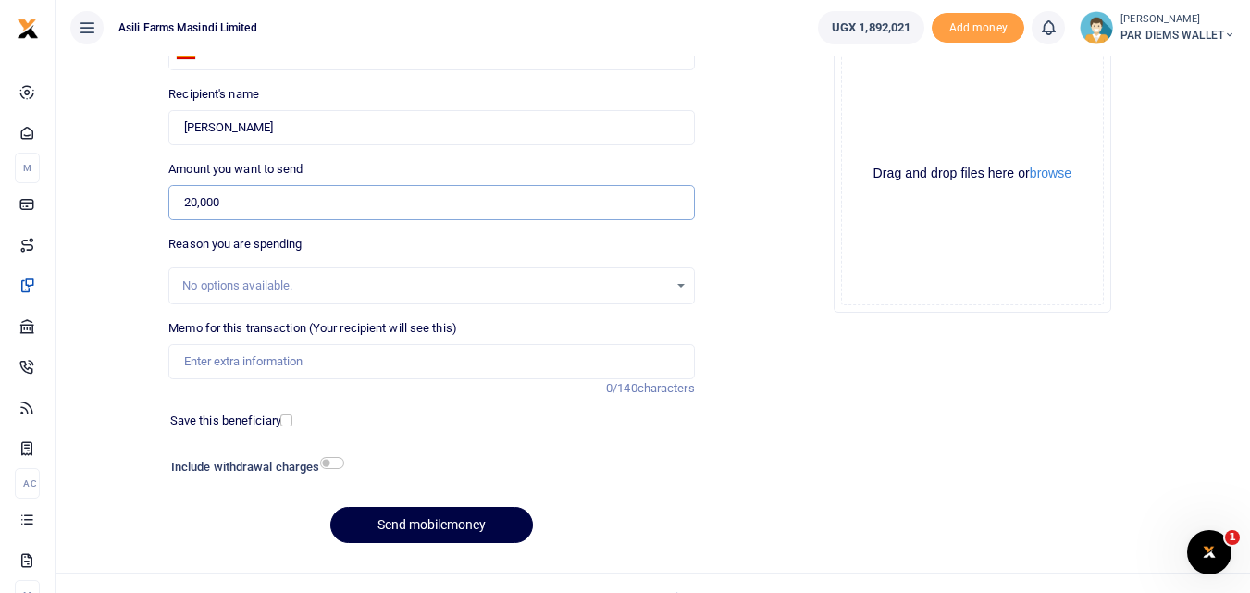
scroll to position [181, 0]
type input "20,000"
click at [332, 363] on input "Memo for this transaction (Your recipient will see this)" at bounding box center [430, 360] width 525 height 35
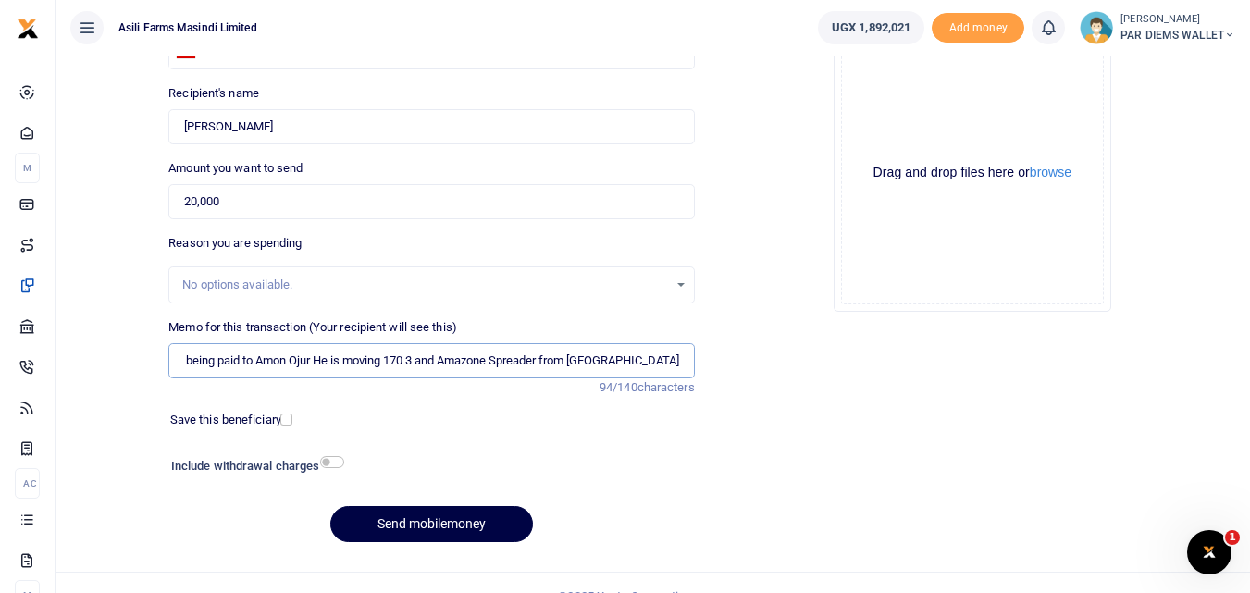
scroll to position [0, 48]
type input "Perdium being paid to Amon Ojur He is moving 170 3 and Amazone Spreader from [G…"
click at [875, 103] on div "Drag and drop files here or browse Powered by Uppy" at bounding box center [972, 173] width 263 height 263
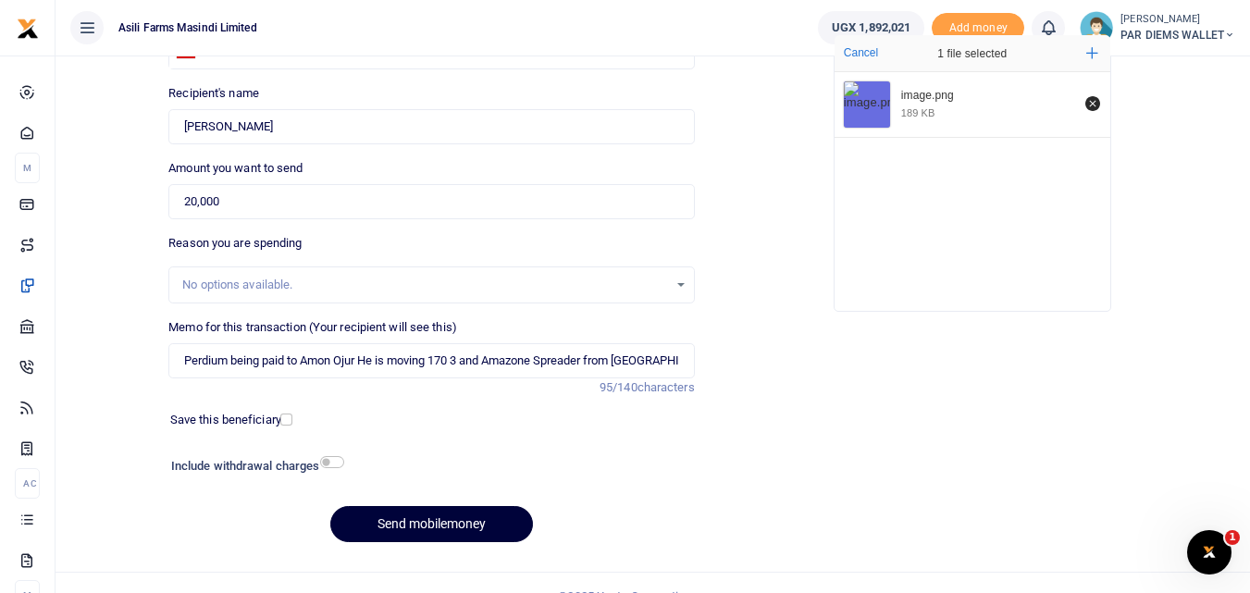
click at [433, 533] on button "Send mobilemoney" at bounding box center [431, 524] width 203 height 36
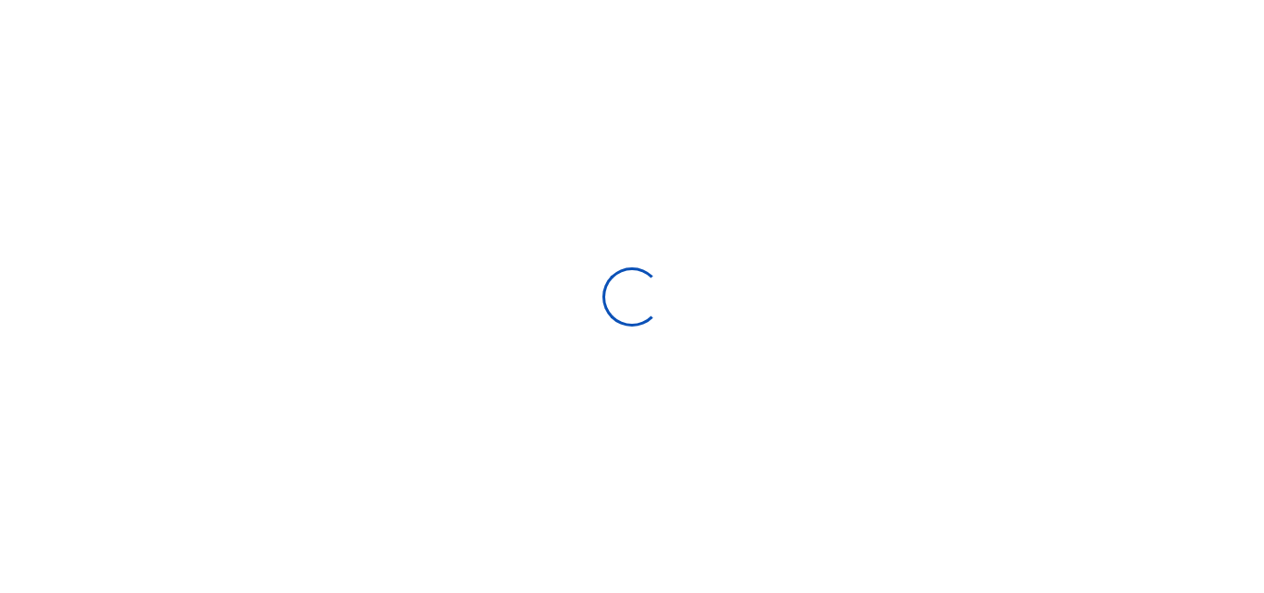
select select
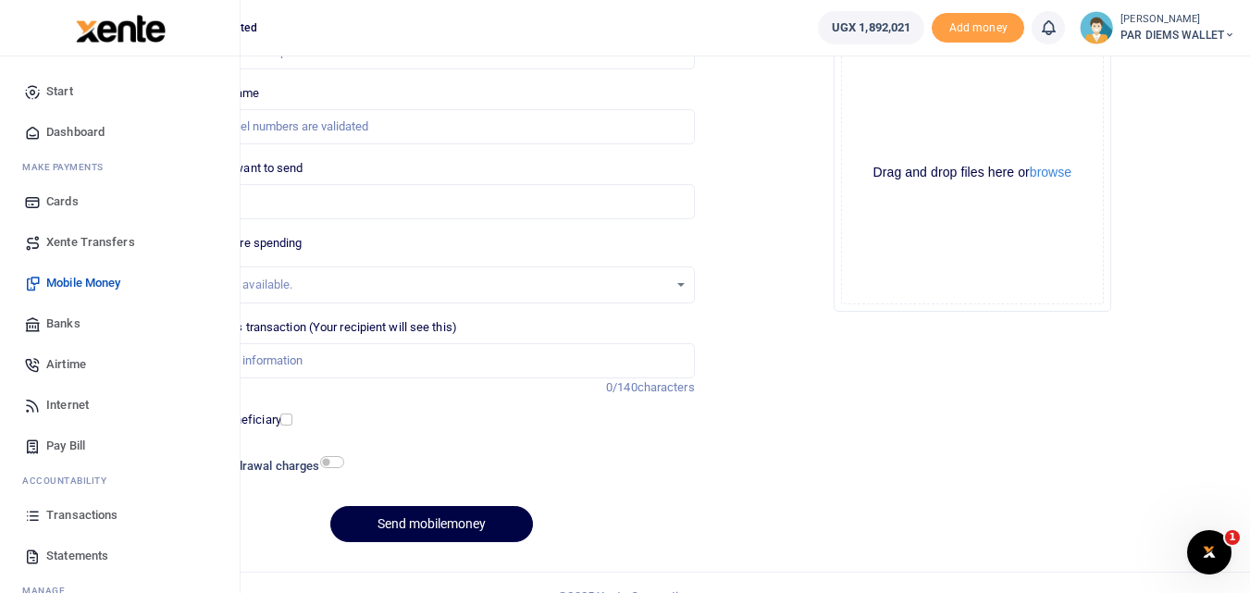
click at [26, 524] on icon at bounding box center [32, 515] width 17 height 17
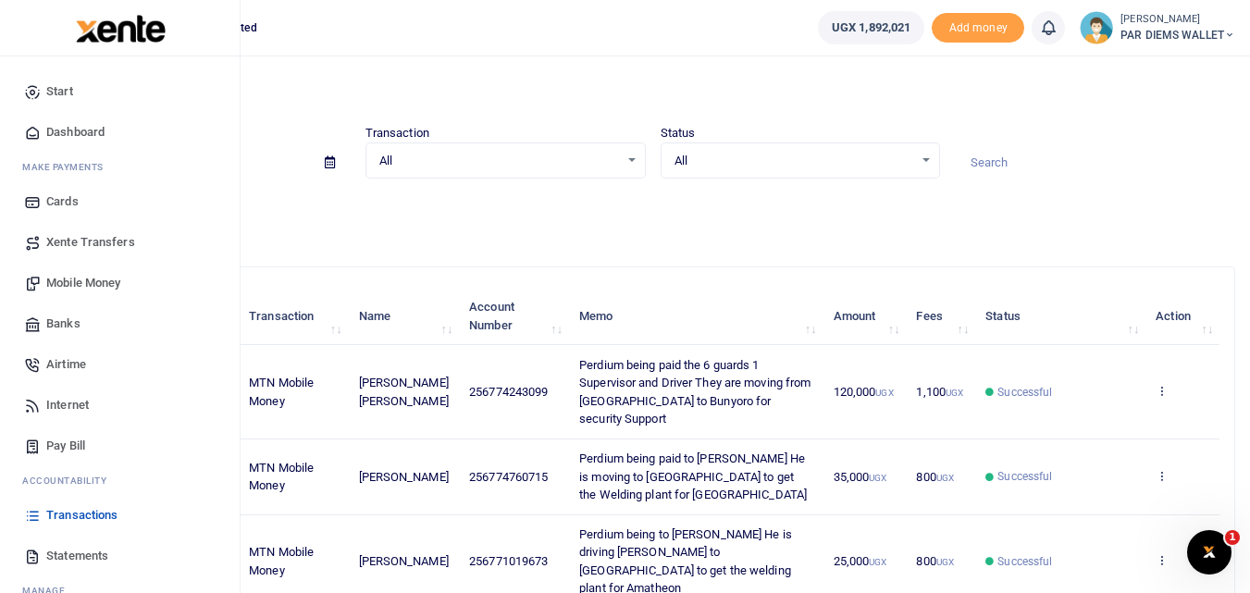
click at [72, 278] on span "Mobile Money" at bounding box center [83, 283] width 74 height 19
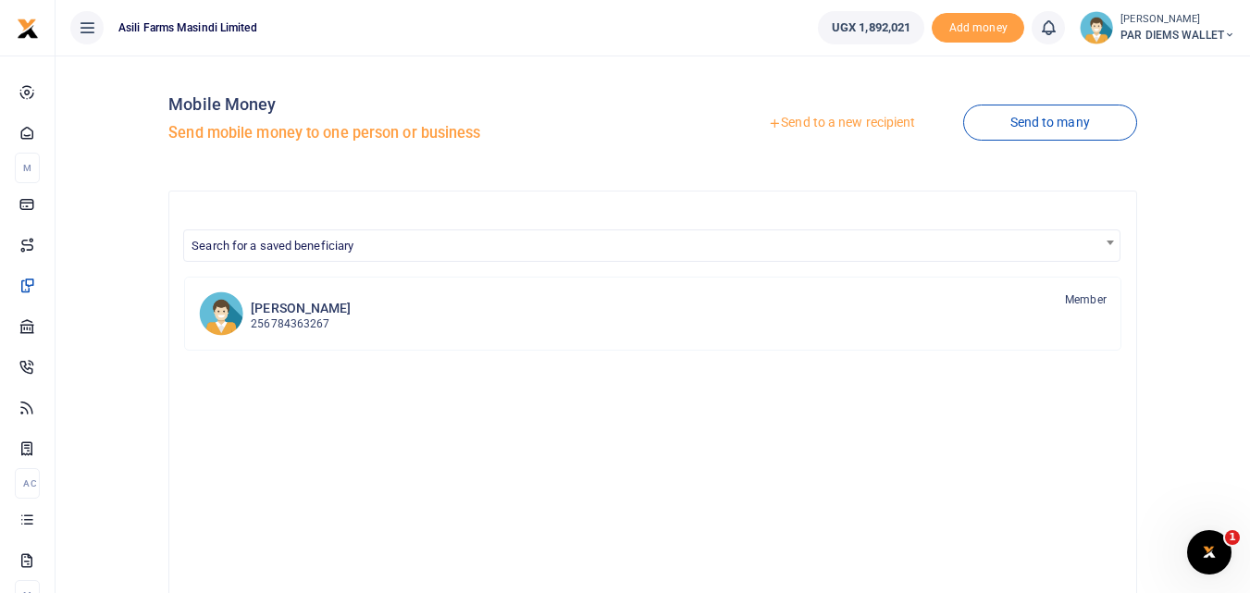
click at [810, 115] on link "Send to a new recipient" at bounding box center [841, 122] width 241 height 33
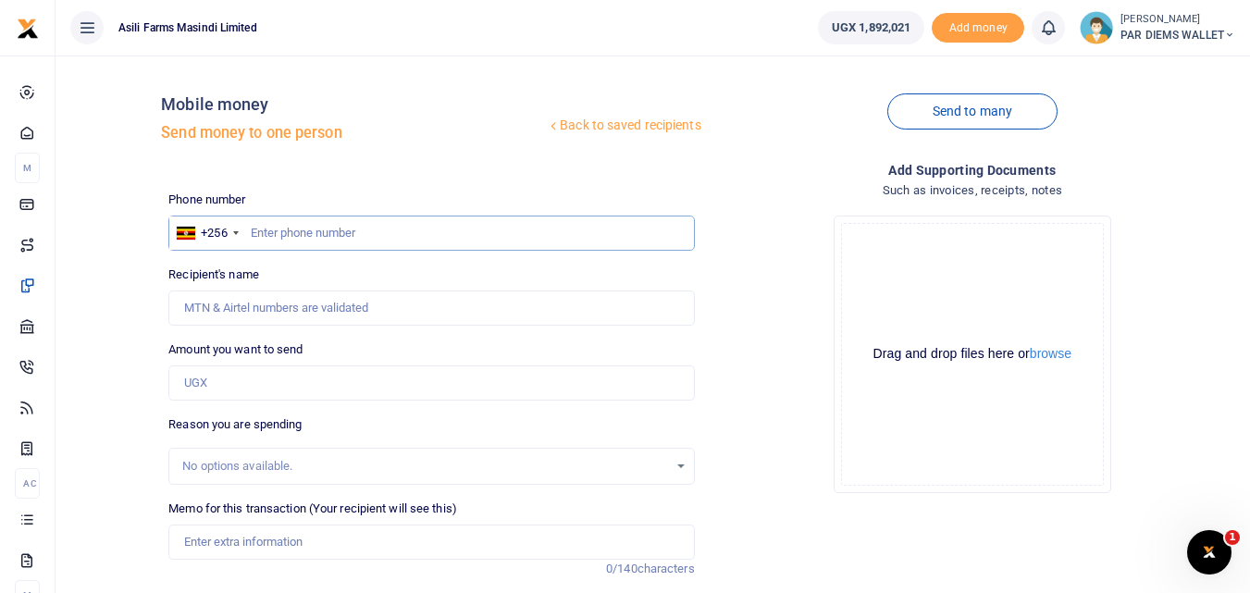
click at [277, 234] on input "text" at bounding box center [430, 233] width 525 height 35
type input "788567977"
click at [231, 391] on input "Amount you want to send" at bounding box center [430, 382] width 525 height 35
type input "Ivan Owor"
click at [243, 389] on input "Amount you want to send" at bounding box center [430, 382] width 525 height 35
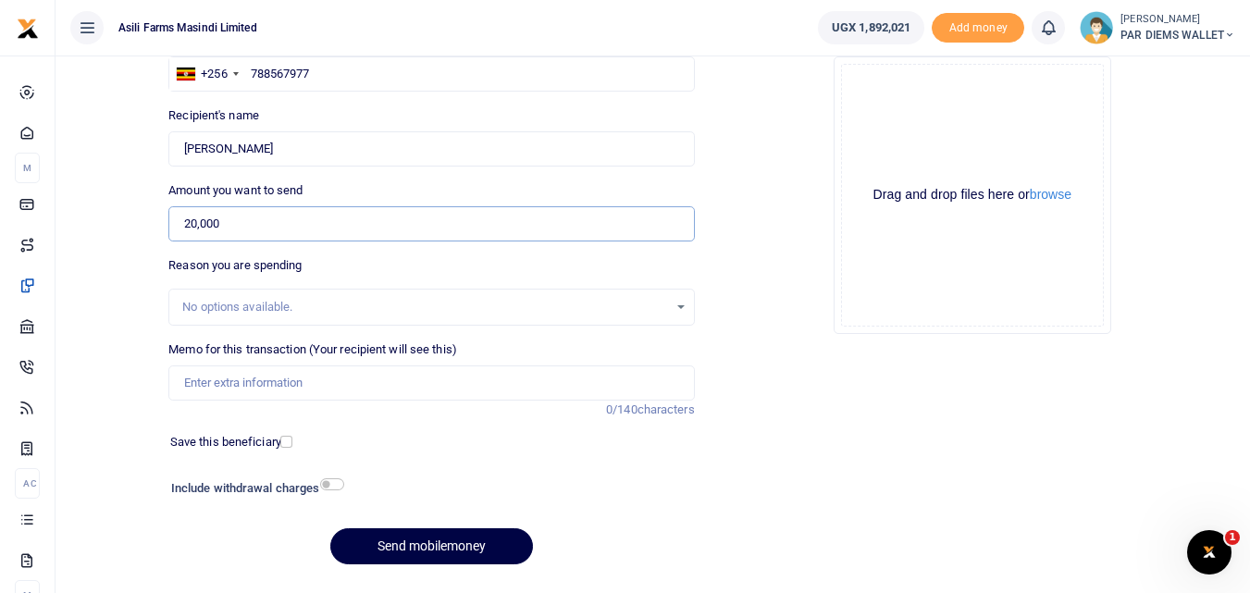
scroll to position [162, 0]
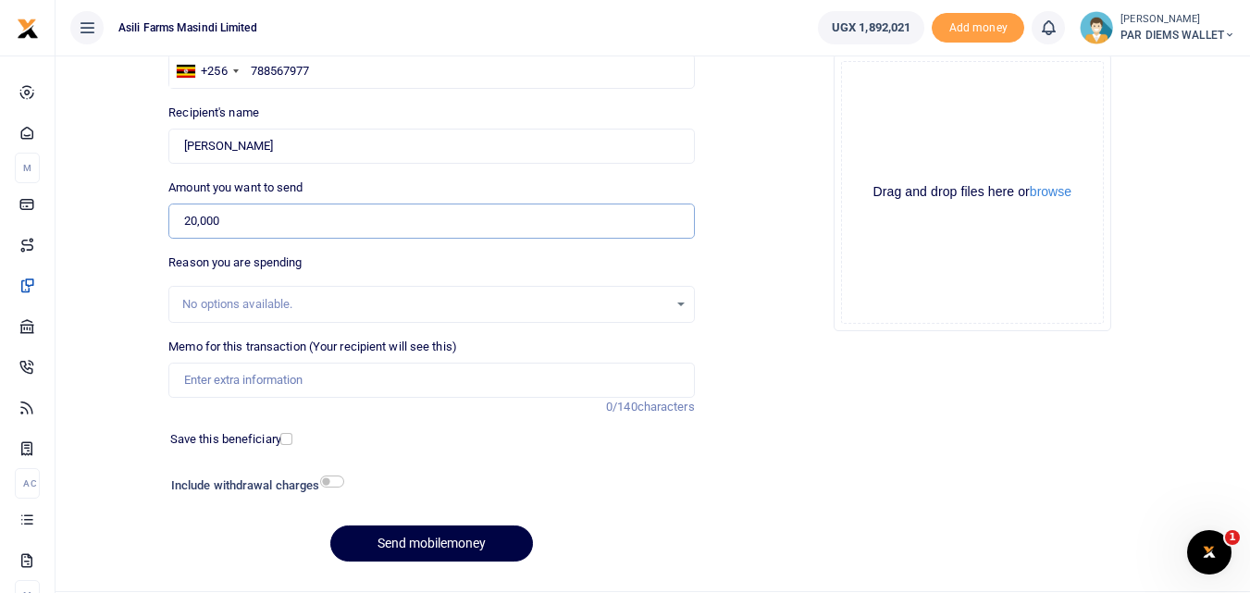
type input "20,000"
click at [223, 374] on input "Memo for this transaction (Your recipient will see this)" at bounding box center [430, 380] width 525 height 35
type input "Charges for Cleaning the Sprayer tank"
click at [433, 540] on button "Send mobilemoney" at bounding box center [431, 543] width 203 height 36
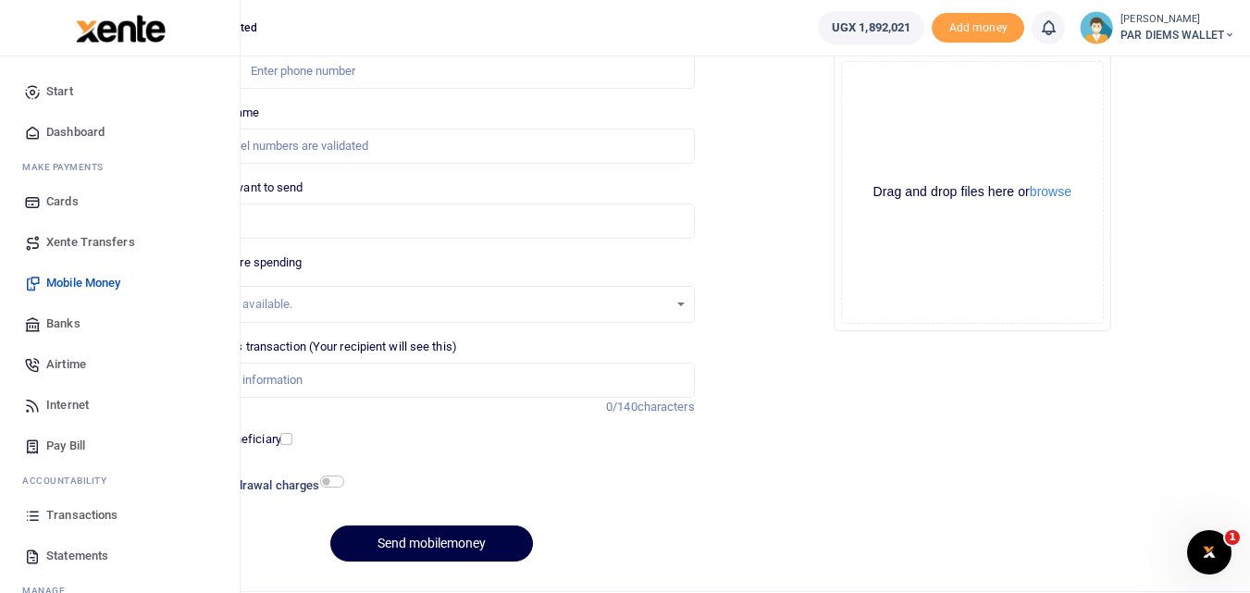
click at [34, 517] on icon at bounding box center [32, 515] width 17 height 17
